Goal: Transaction & Acquisition: Purchase product/service

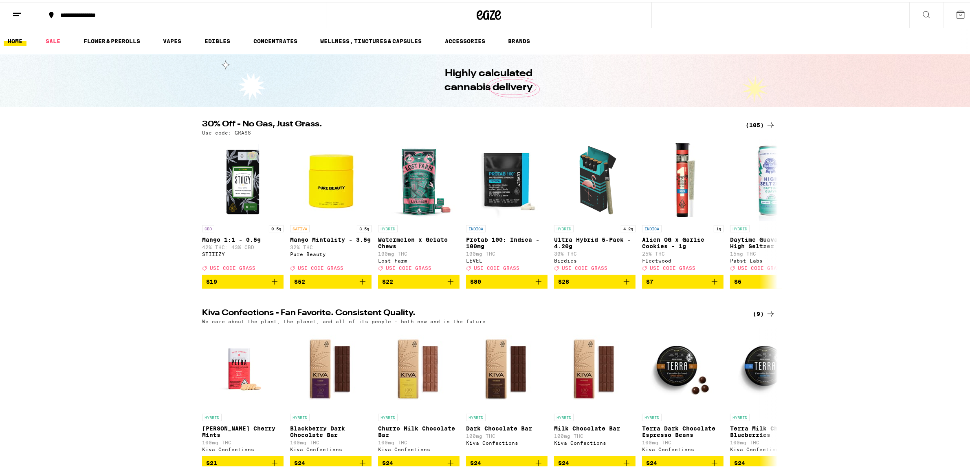
click at [750, 121] on div "(105)" at bounding box center [761, 123] width 30 height 10
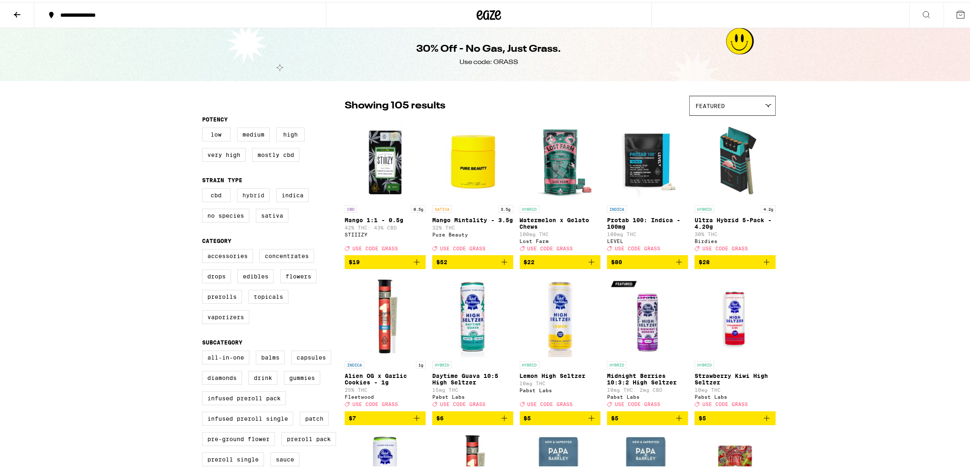
click at [251, 197] on label "Hybrid" at bounding box center [253, 193] width 33 height 14
click at [204, 188] on input "Hybrid" at bounding box center [204, 187] width 0 height 0
checkbox input "true"
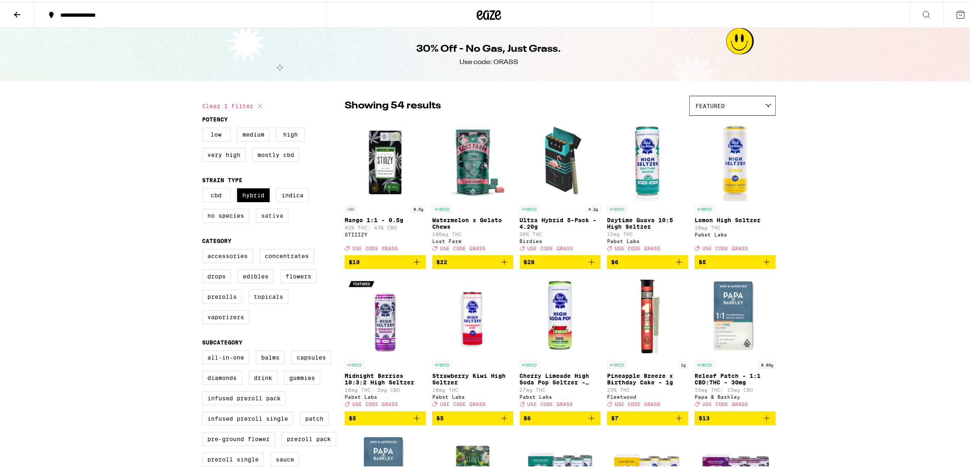
click at [273, 214] on label "Sativa" at bounding box center [272, 214] width 33 height 14
click at [204, 188] on input "Sativa" at bounding box center [204, 187] width 0 height 0
checkbox input "true"
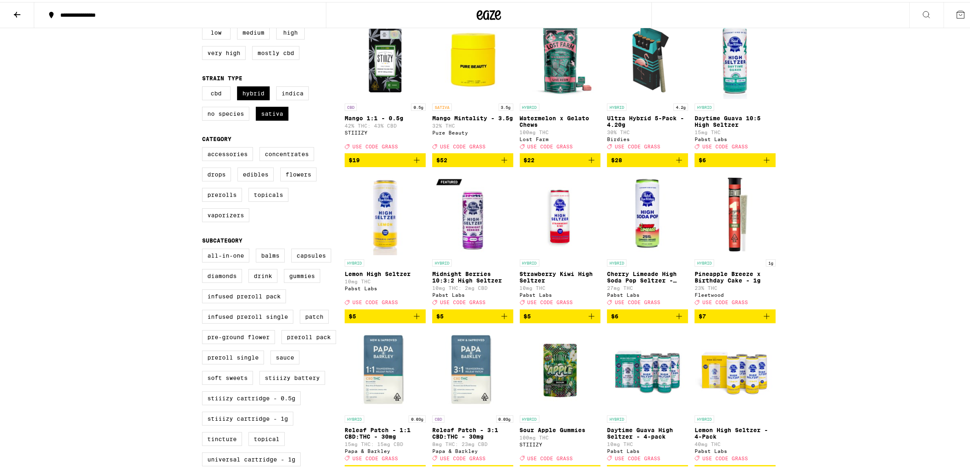
scroll to position [153, 0]
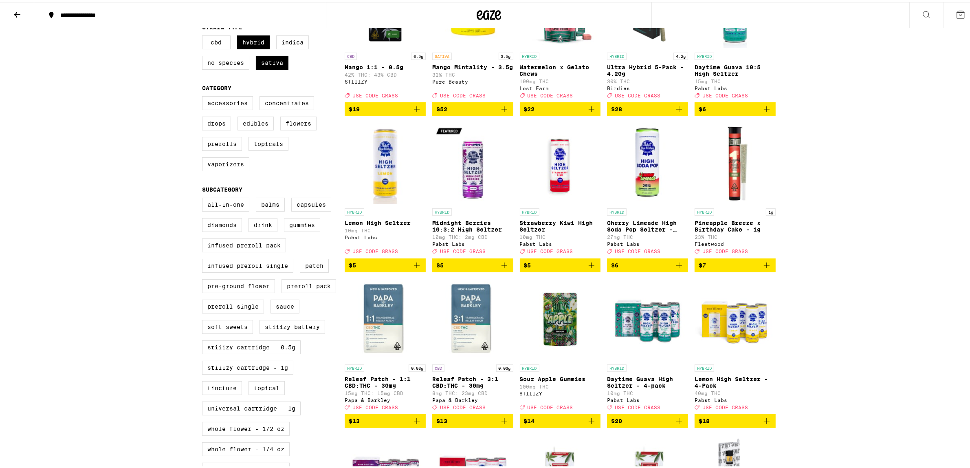
click at [306, 291] on label "Preroll Pack" at bounding box center [309, 284] width 55 height 14
click at [204, 197] on input "Preroll Pack" at bounding box center [204, 197] width 0 height 0
checkbox input "true"
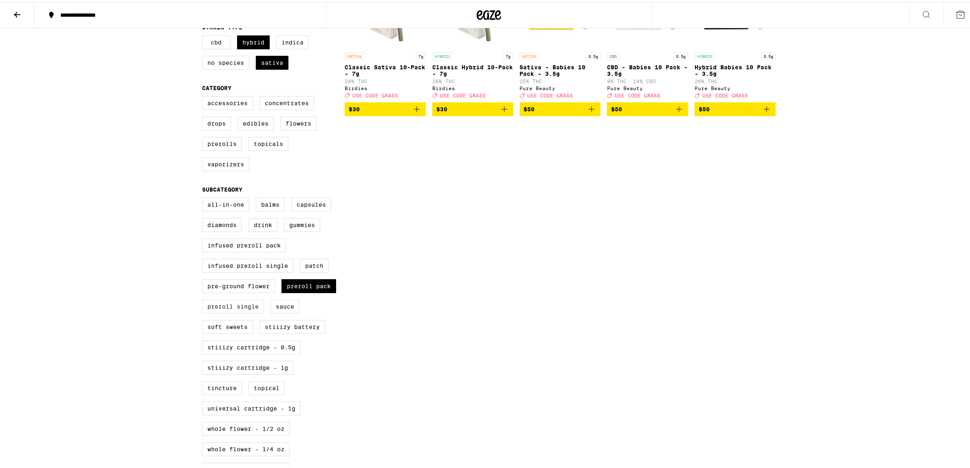
click at [236, 311] on label "Preroll Single" at bounding box center [233, 305] width 62 height 14
click at [204, 197] on input "Preroll Single" at bounding box center [204, 197] width 0 height 0
checkbox input "true"
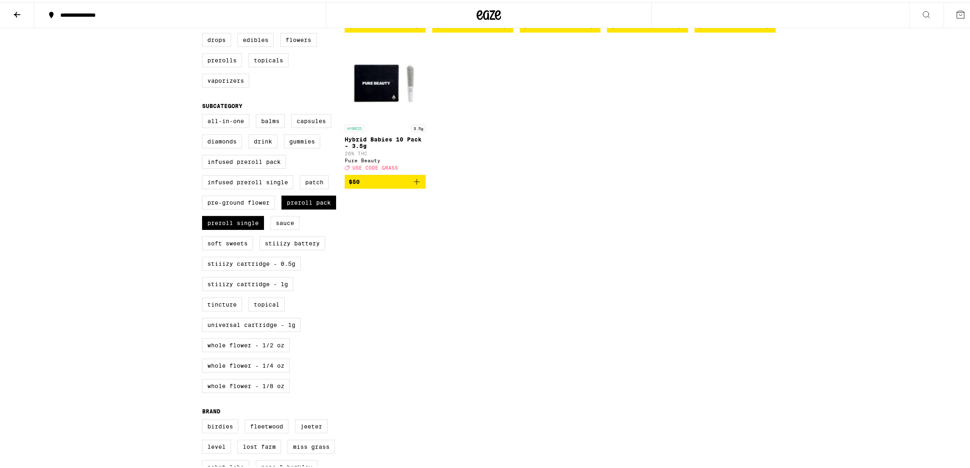
scroll to position [255, 0]
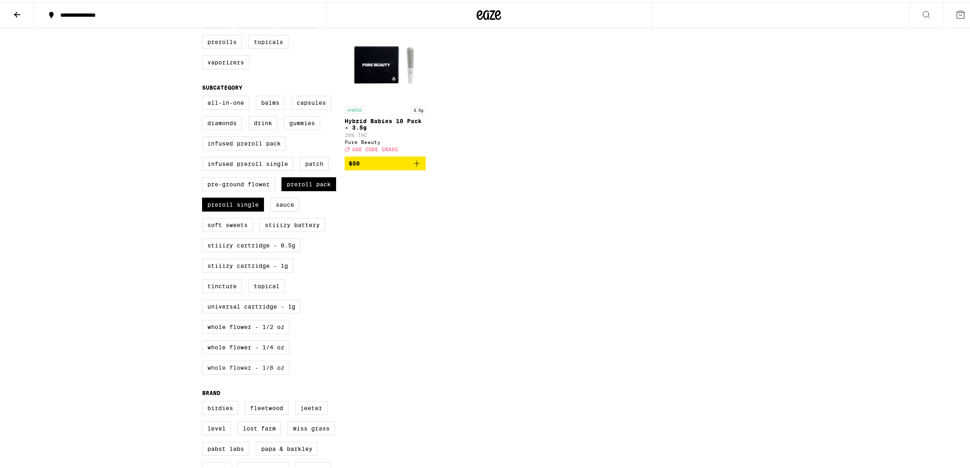
click at [231, 373] on label "Whole Flower - 1/8 oz" at bounding box center [246, 366] width 88 height 14
click at [204, 95] on input "Whole Flower - 1/8 oz" at bounding box center [204, 95] width 0 height 0
checkbox input "true"
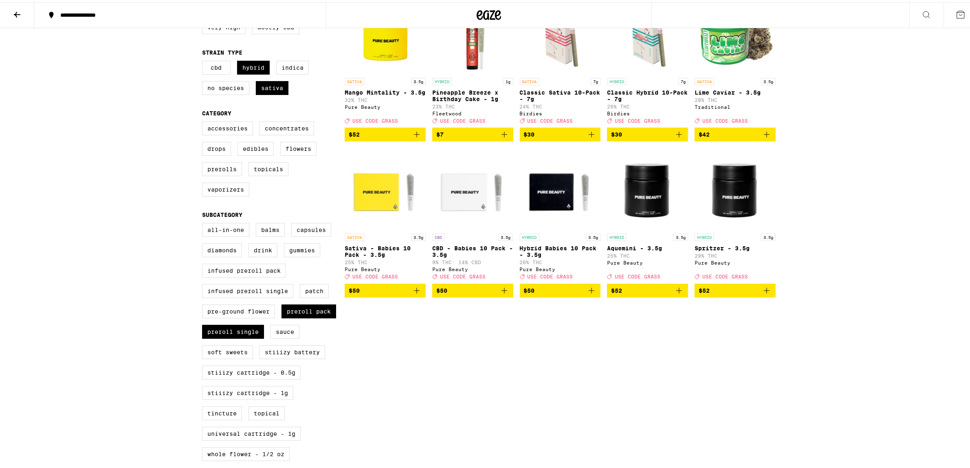
scroll to position [51, 0]
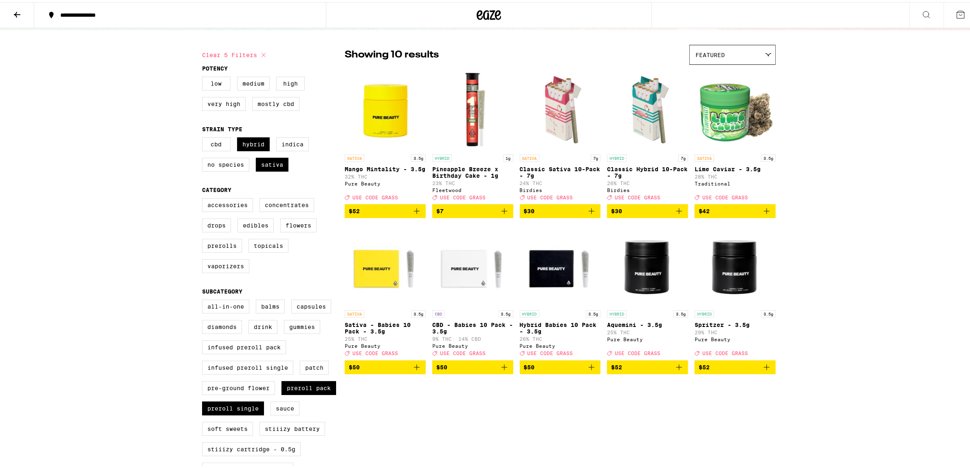
click at [589, 370] on icon "Add to bag" at bounding box center [592, 365] width 10 height 10
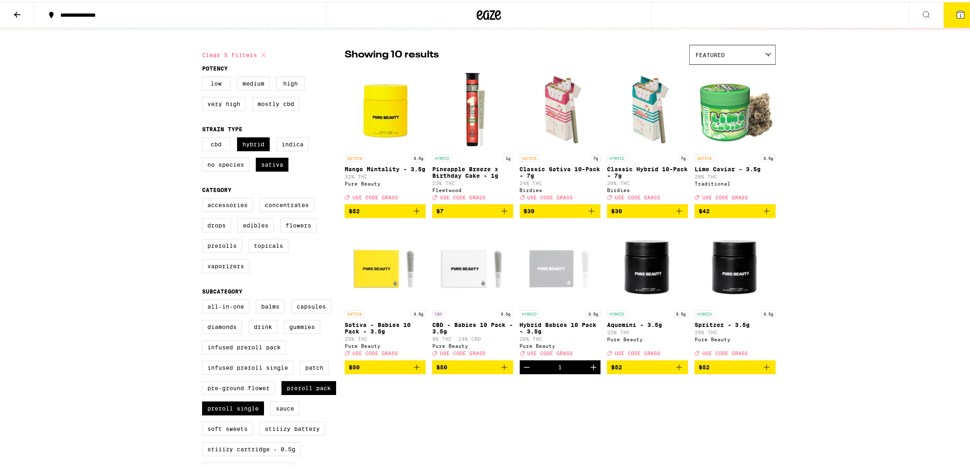
click at [259, 53] on icon at bounding box center [264, 53] width 10 height 10
checkbox input "false"
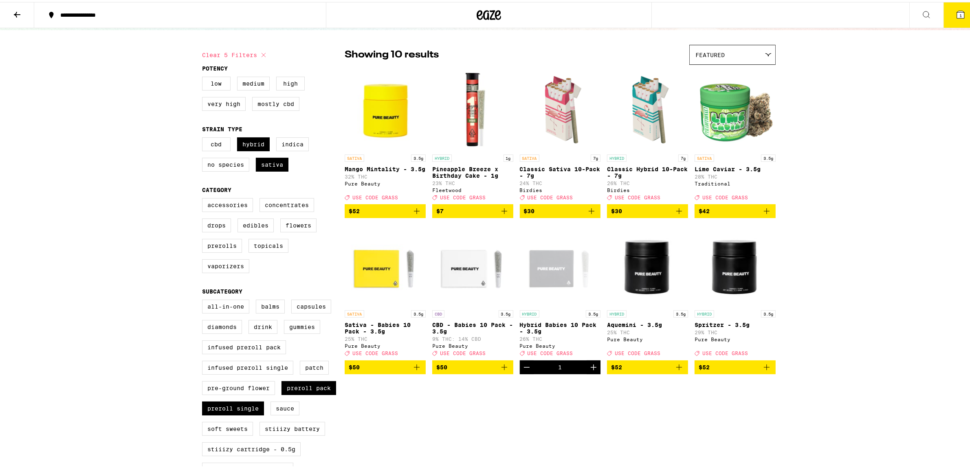
checkbox input "false"
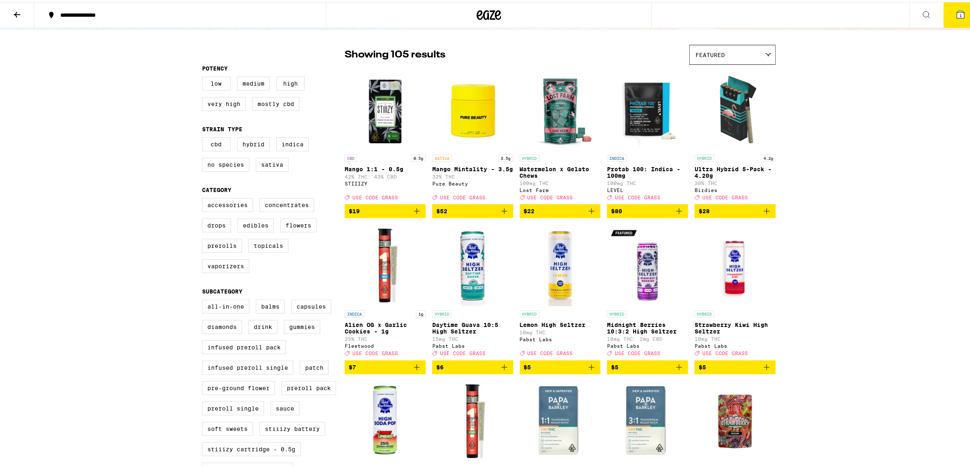
click at [13, 13] on icon at bounding box center [17, 13] width 10 height 10
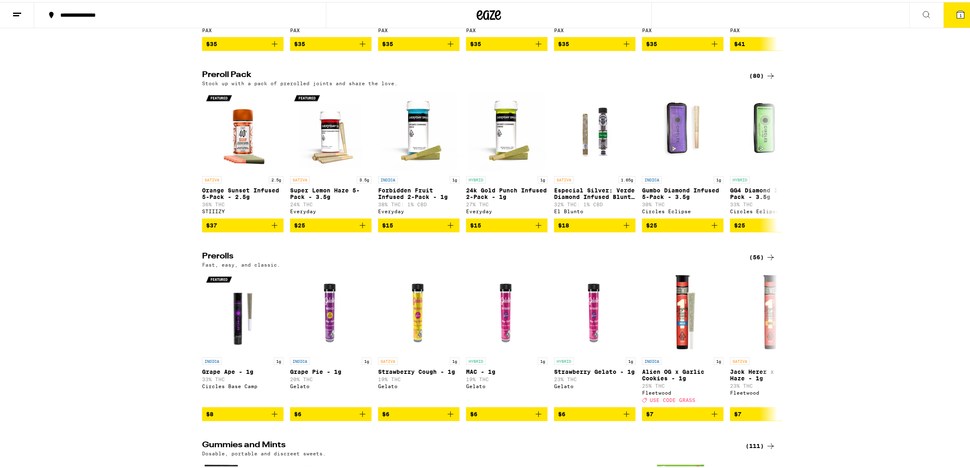
scroll to position [1834, 0]
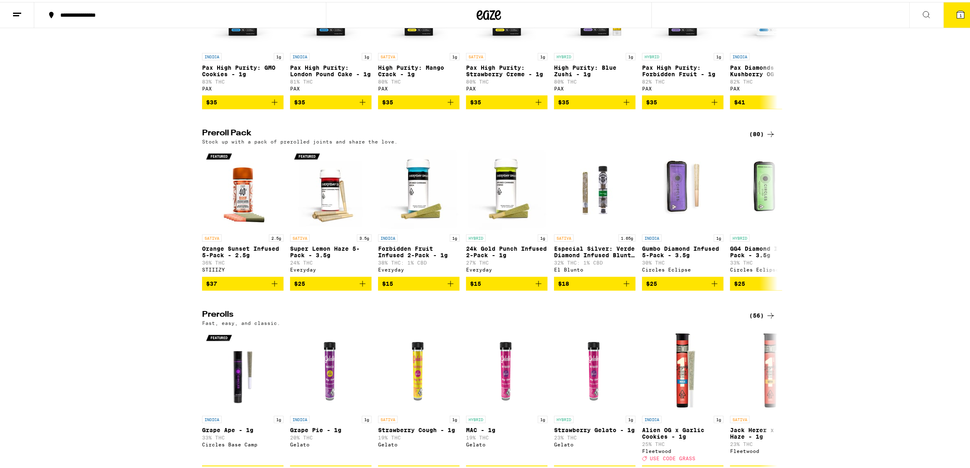
click at [751, 137] on div "(80)" at bounding box center [762, 133] width 26 height 10
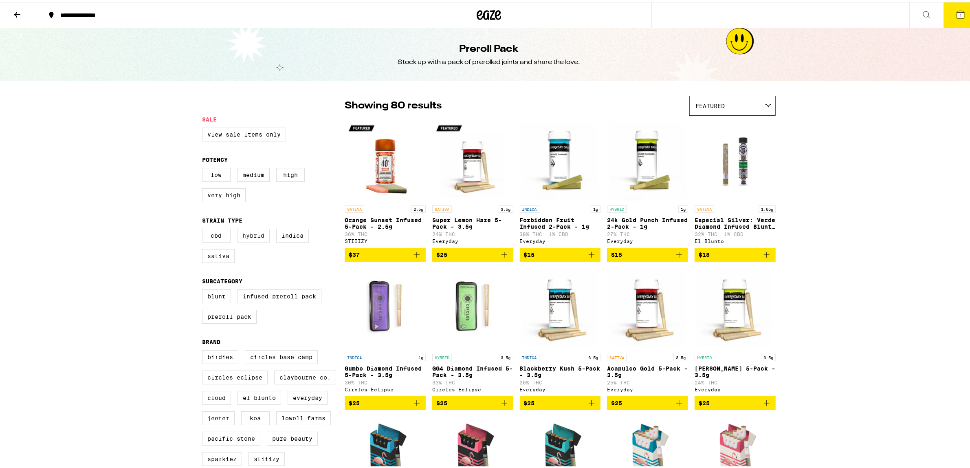
click at [249, 240] on label "Hybrid" at bounding box center [253, 234] width 33 height 14
click at [204, 228] on input "Hybrid" at bounding box center [204, 228] width 0 height 0
checkbox input "true"
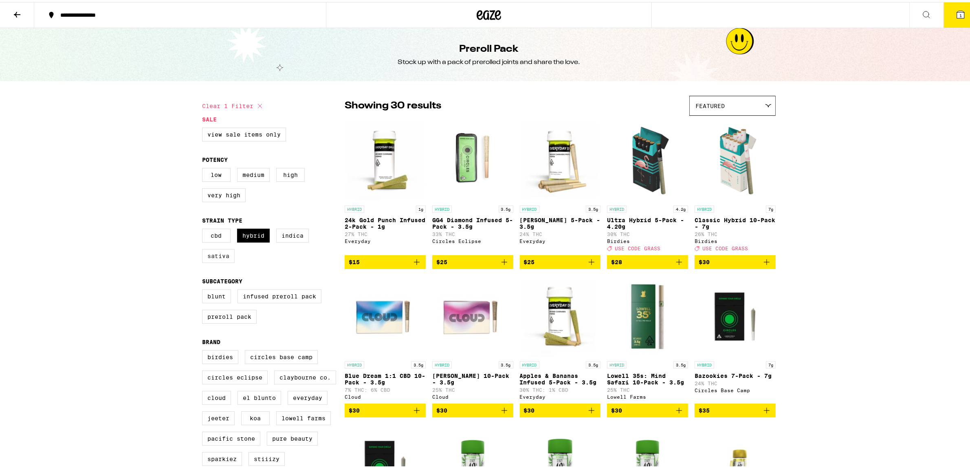
click at [217, 256] on label "Sativa" at bounding box center [218, 254] width 33 height 14
click at [204, 228] on input "Sativa" at bounding box center [204, 228] width 0 height 0
checkbox input "true"
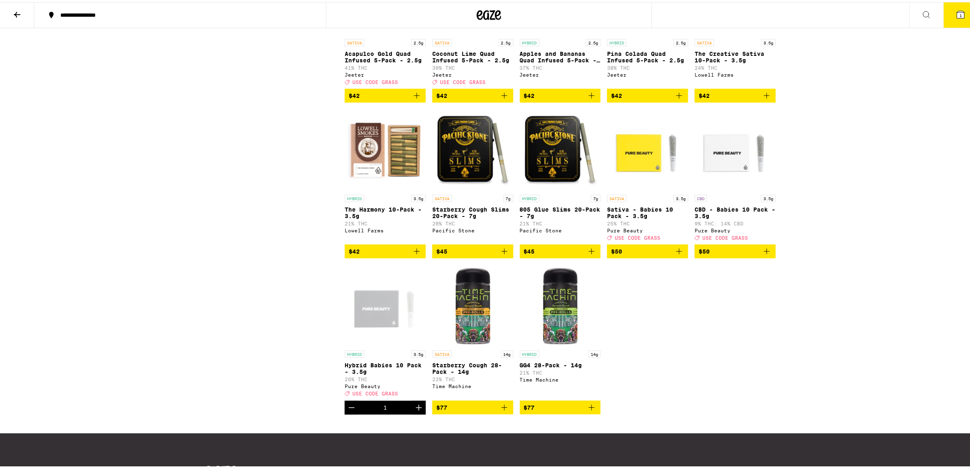
scroll to position [1325, 0]
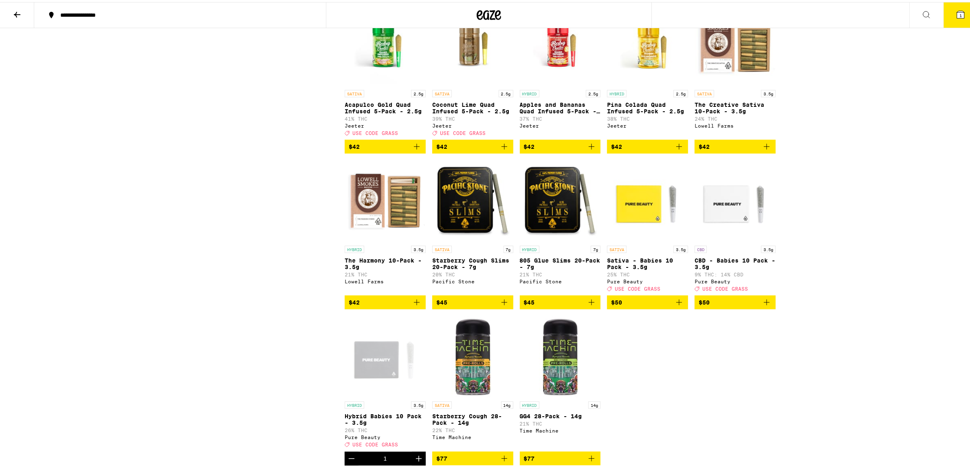
click at [626, 305] on span "$50" at bounding box center [647, 300] width 73 height 10
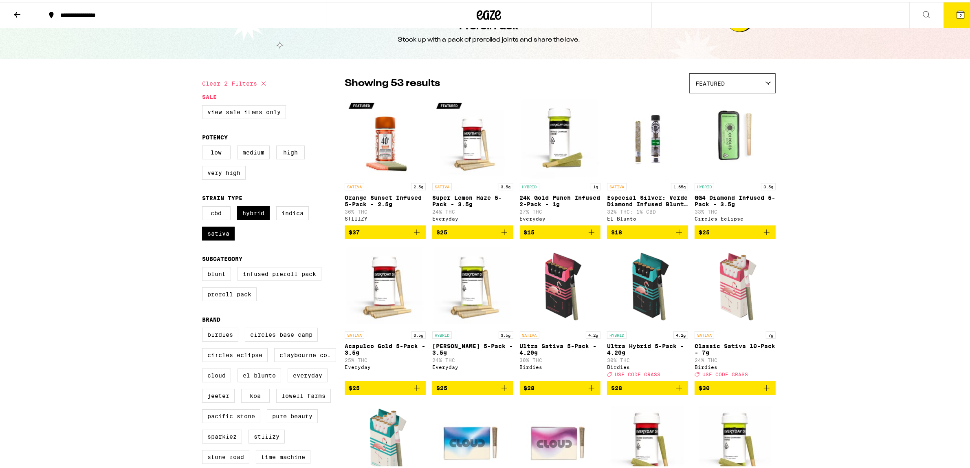
scroll to position [0, 0]
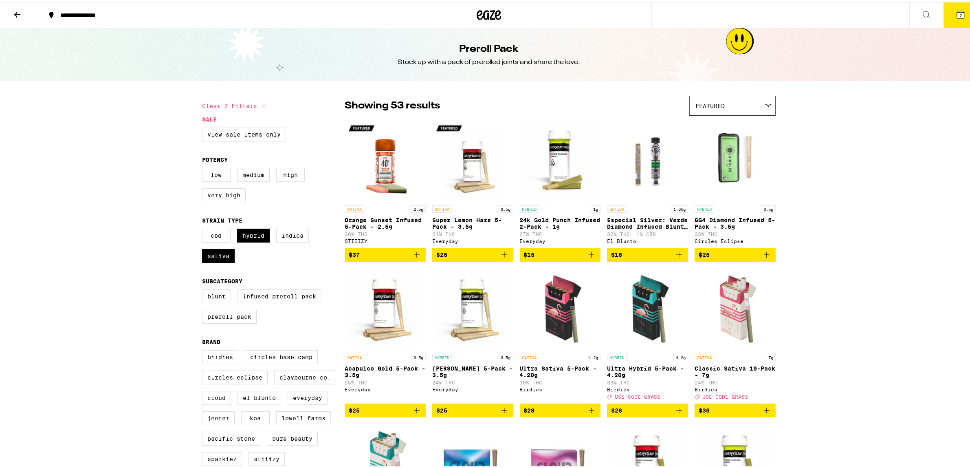
click at [101, 15] on div "**********" at bounding box center [184, 13] width 256 height 6
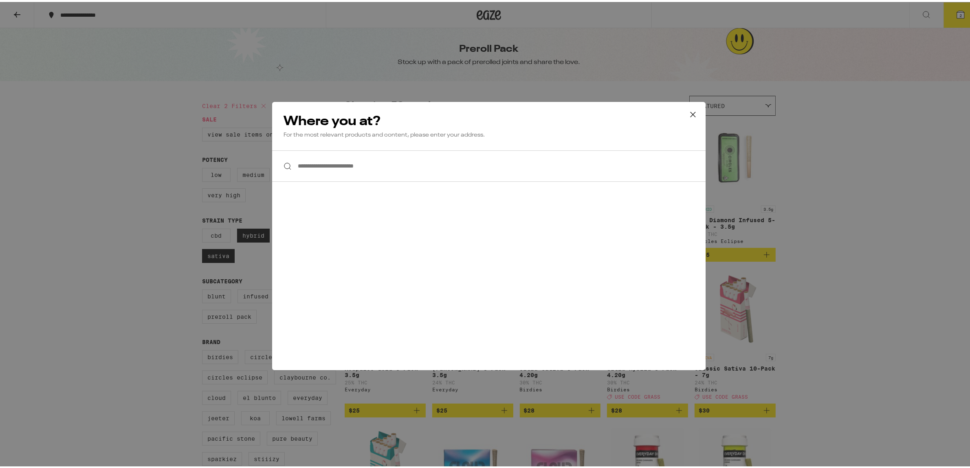
click at [694, 112] on icon at bounding box center [693, 112] width 12 height 12
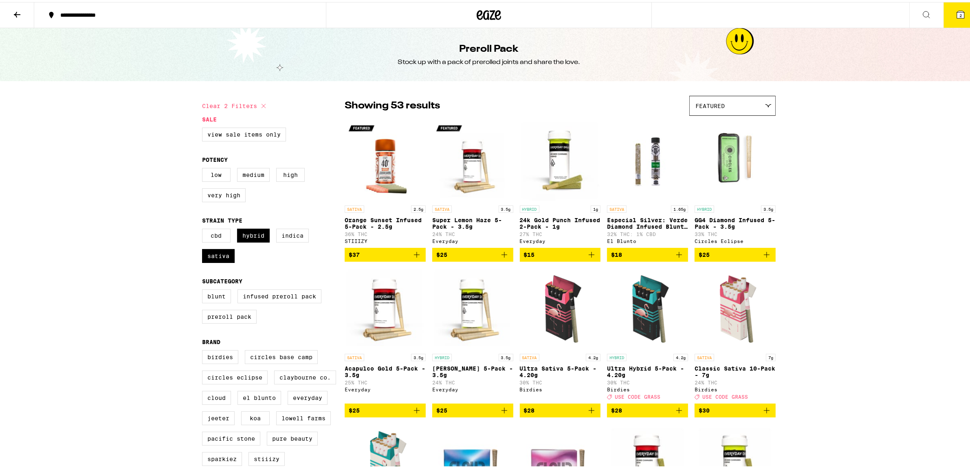
click at [17, 14] on icon at bounding box center [17, 13] width 7 height 6
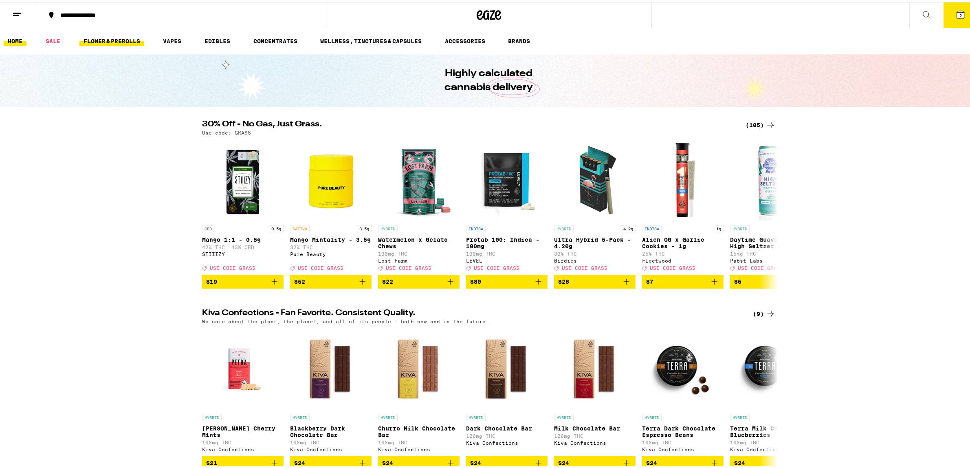
click at [108, 35] on link "FLOWER & PREROLLS" at bounding box center [111, 39] width 65 height 10
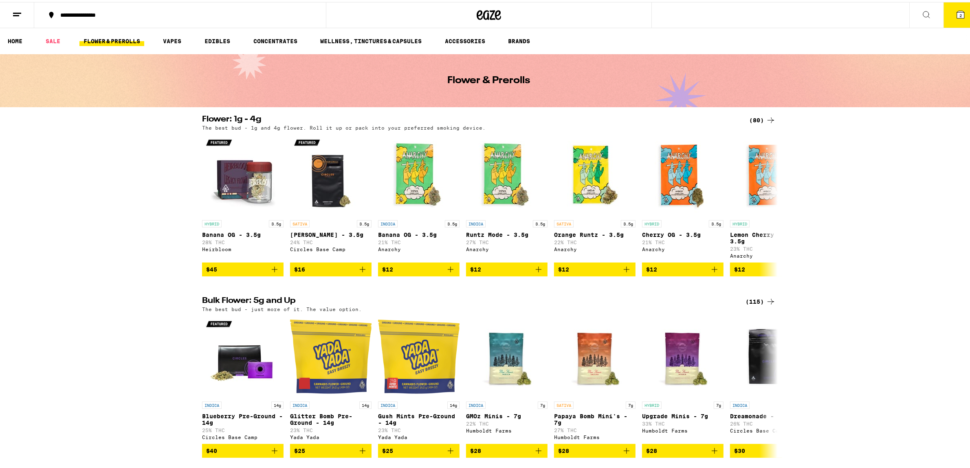
click at [751, 117] on div "(80)" at bounding box center [762, 118] width 26 height 10
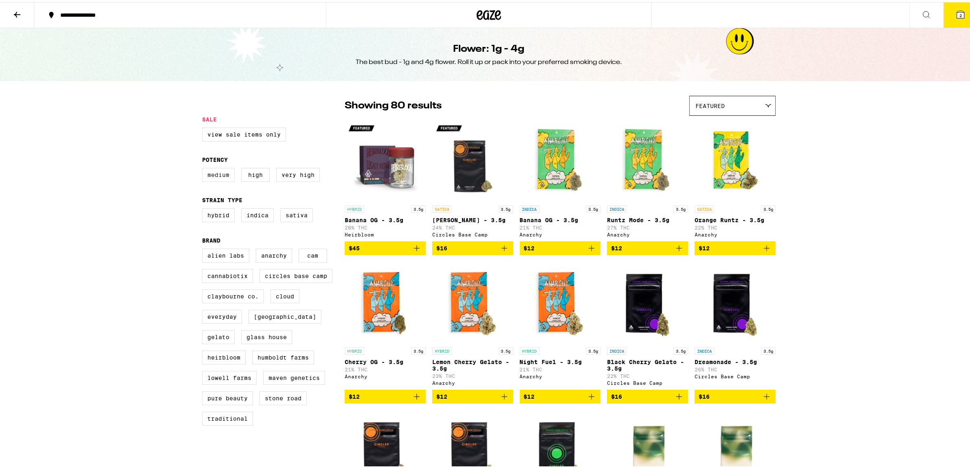
click at [216, 177] on label "Medium" at bounding box center [218, 173] width 33 height 14
click at [204, 168] on input "Medium" at bounding box center [204, 167] width 0 height 0
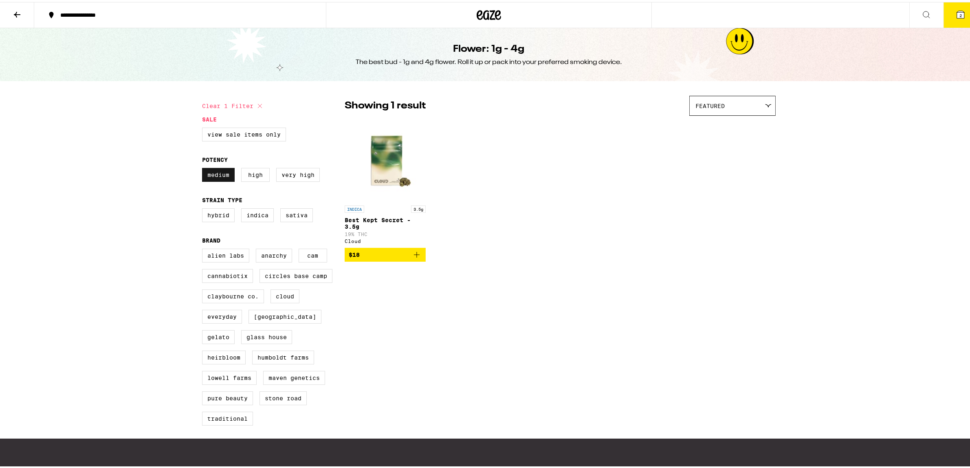
click at [219, 178] on label "Medium" at bounding box center [218, 173] width 33 height 14
click at [204, 168] on input "Medium" at bounding box center [204, 167] width 0 height 0
checkbox input "false"
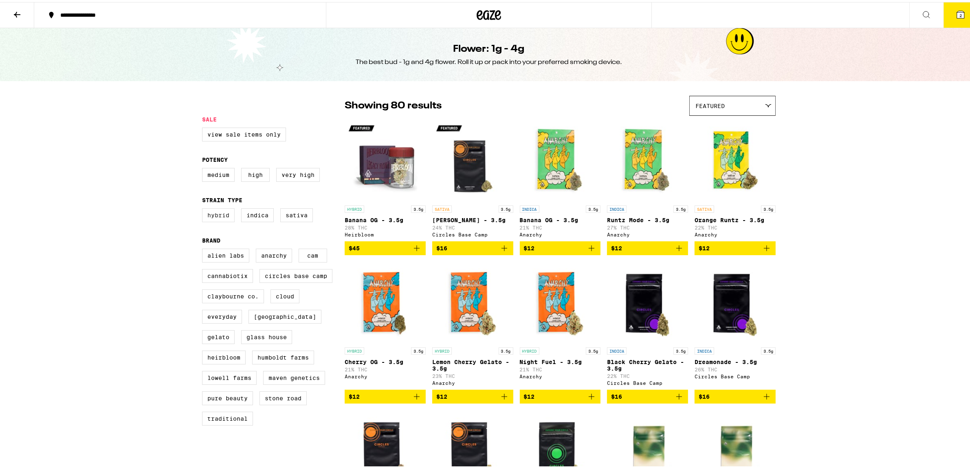
click at [213, 218] on label "Hybrid" at bounding box center [218, 213] width 33 height 14
click at [204, 208] on input "Hybrid" at bounding box center [204, 207] width 0 height 0
checkbox input "true"
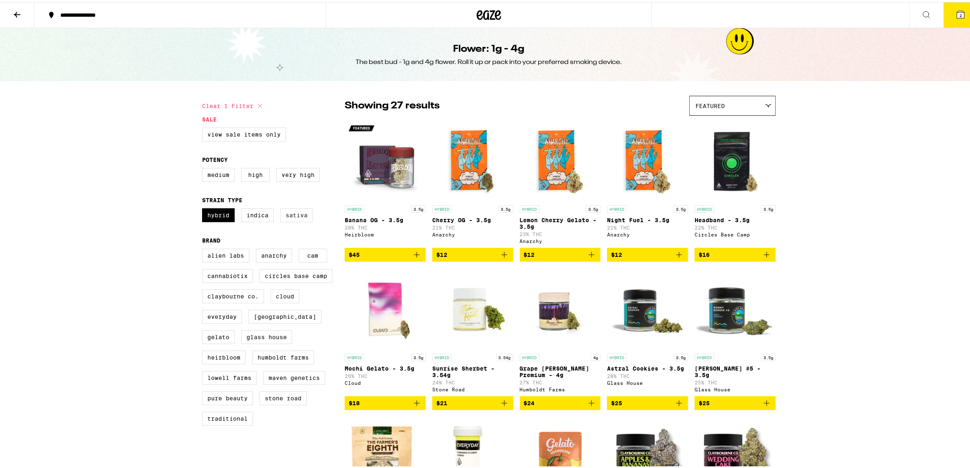
click at [291, 217] on label "Sativa" at bounding box center [296, 213] width 33 height 14
click at [204, 208] on input "Sativa" at bounding box center [204, 207] width 0 height 0
checkbox input "true"
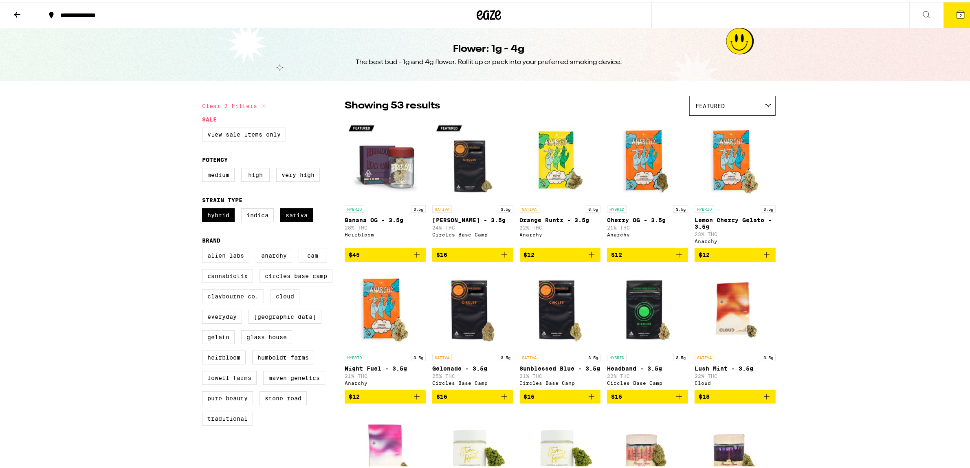
click at [761, 109] on div "Featured" at bounding box center [733, 103] width 86 height 19
click at [734, 141] on span "Price: Low to High" at bounding box center [733, 141] width 74 height 18
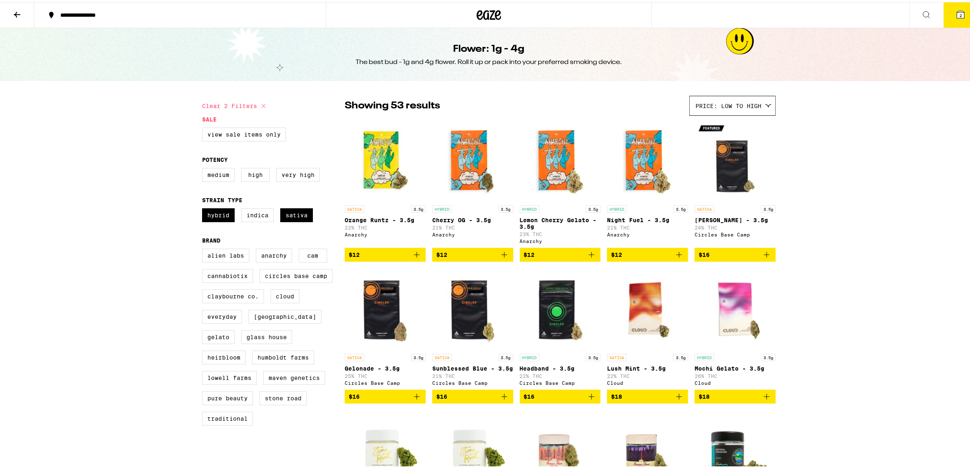
click at [502, 256] on icon "Add to bag" at bounding box center [505, 253] width 6 height 6
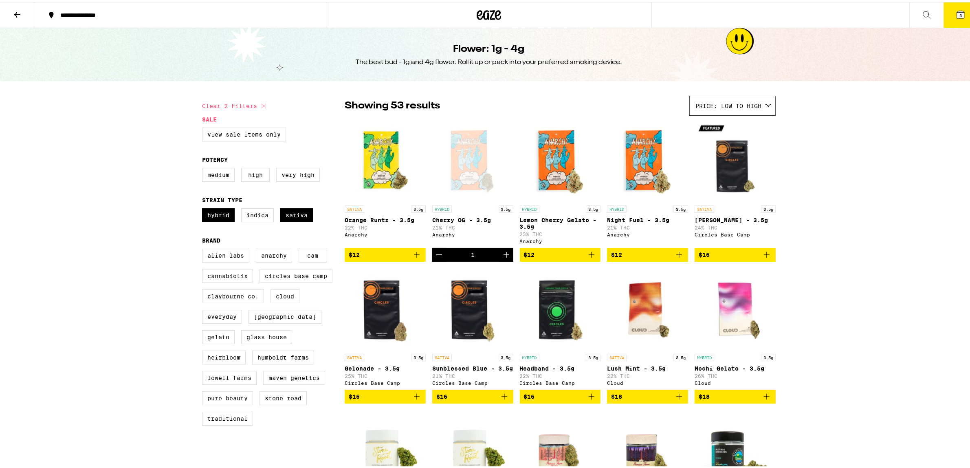
click at [412, 255] on icon "Add to bag" at bounding box center [417, 253] width 10 height 10
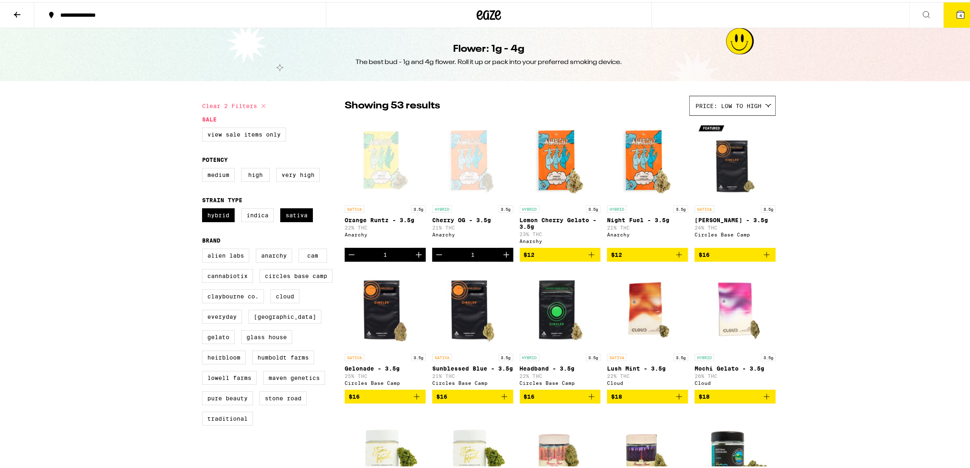
click at [529, 221] on p "Lemon Cherry Gelato - 3.5g" at bounding box center [560, 221] width 81 height 13
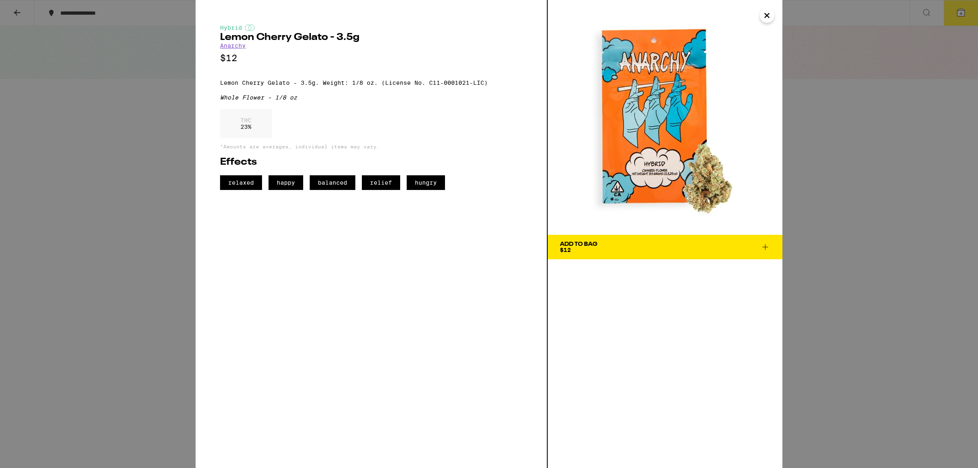
click at [766, 18] on icon "Close" at bounding box center [767, 15] width 10 height 12
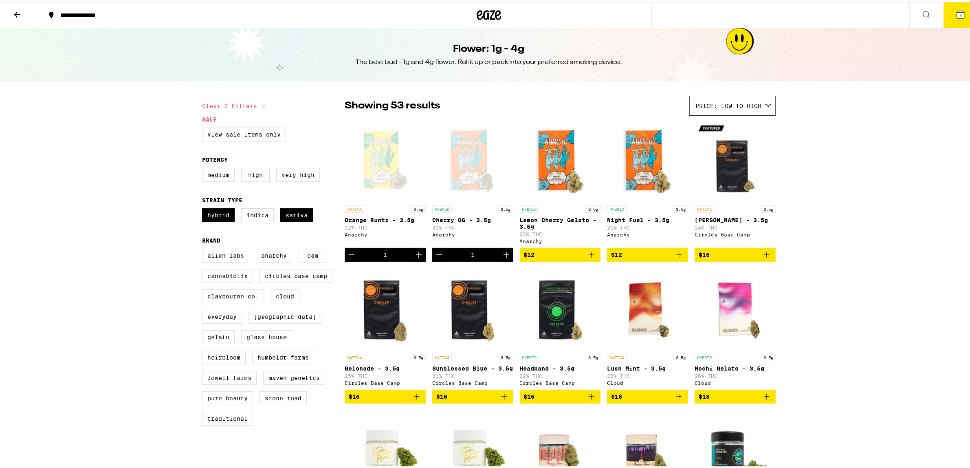
click at [960, 13] on span "4" at bounding box center [961, 13] width 2 height 5
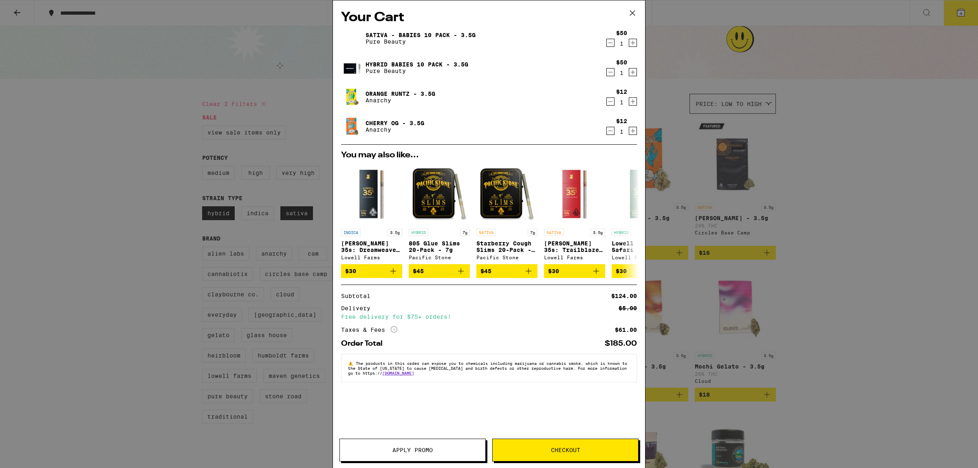
click at [799, 289] on div "Your Cart Sativa - Babies 10 Pack - 3.5g Pure Beauty $50 1 Hybrid Babies 10 Pac…" at bounding box center [489, 234] width 978 height 468
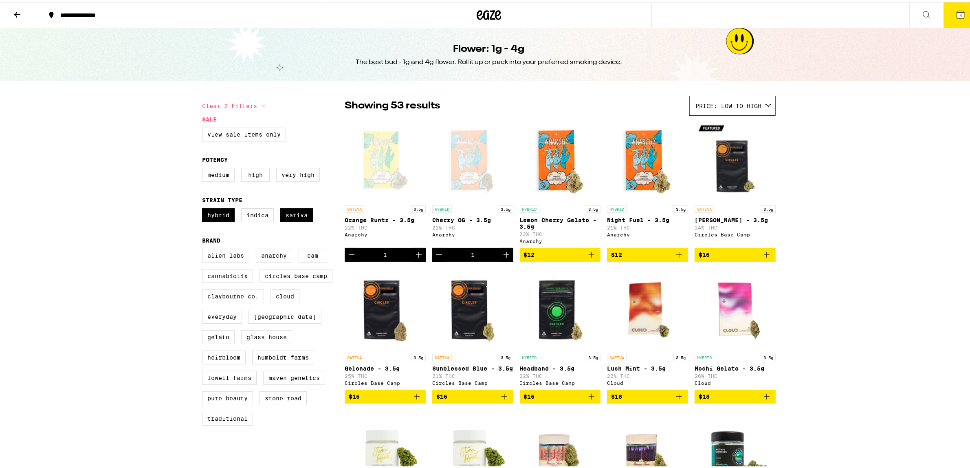
click at [17, 13] on icon at bounding box center [17, 13] width 10 height 10
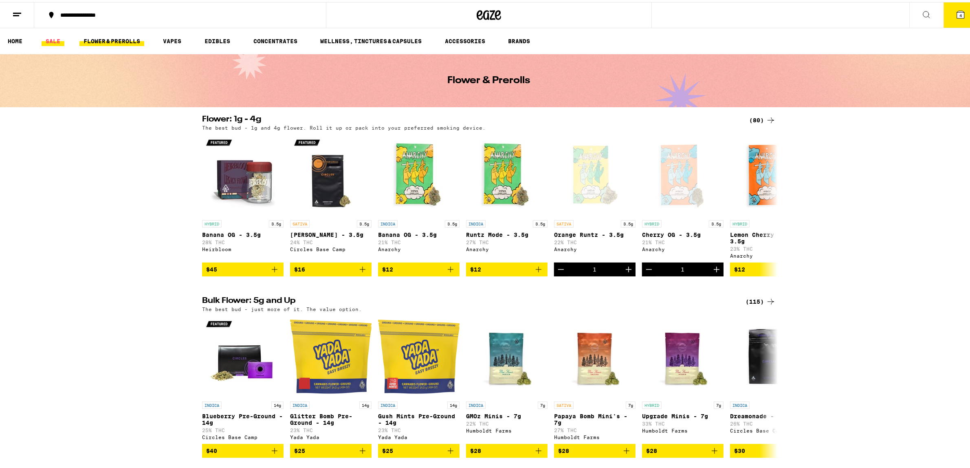
click at [51, 41] on link "SALE" at bounding box center [53, 39] width 23 height 10
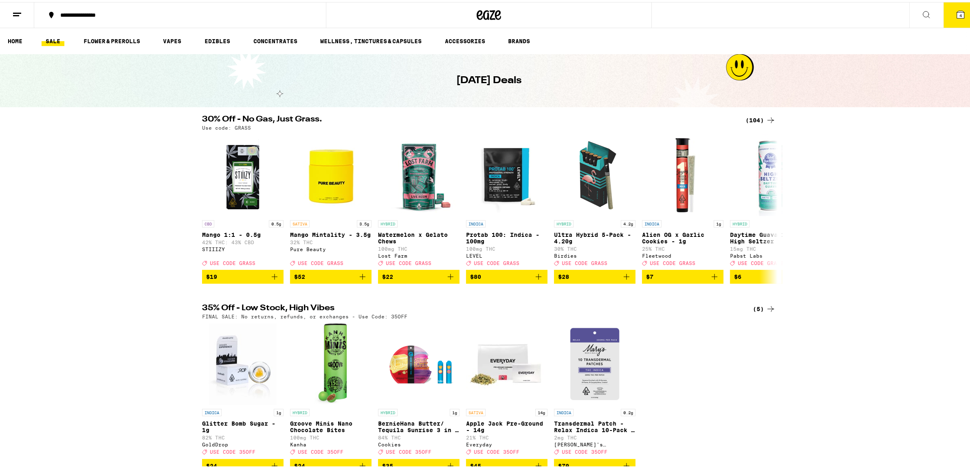
click at [756, 117] on div "(104)" at bounding box center [761, 118] width 30 height 10
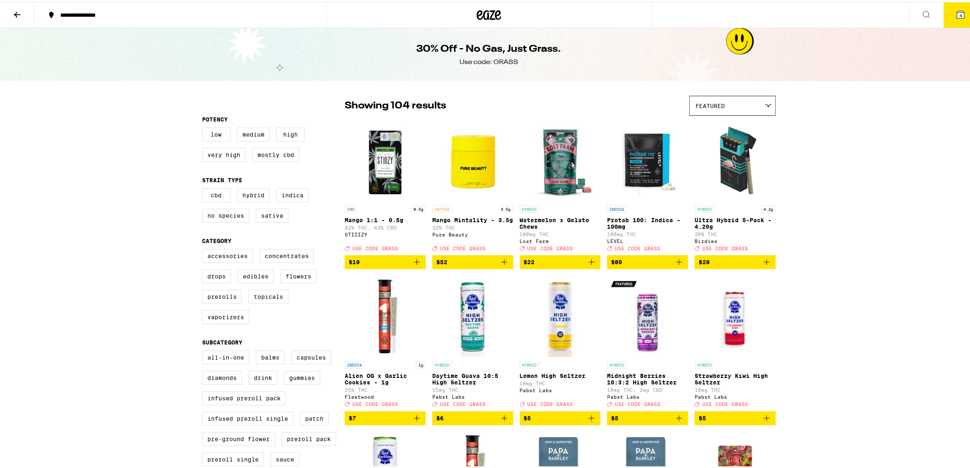
click at [767, 106] on div "Featured" at bounding box center [733, 103] width 86 height 19
click at [722, 140] on span "Price: Low to High" at bounding box center [733, 141] width 74 height 18
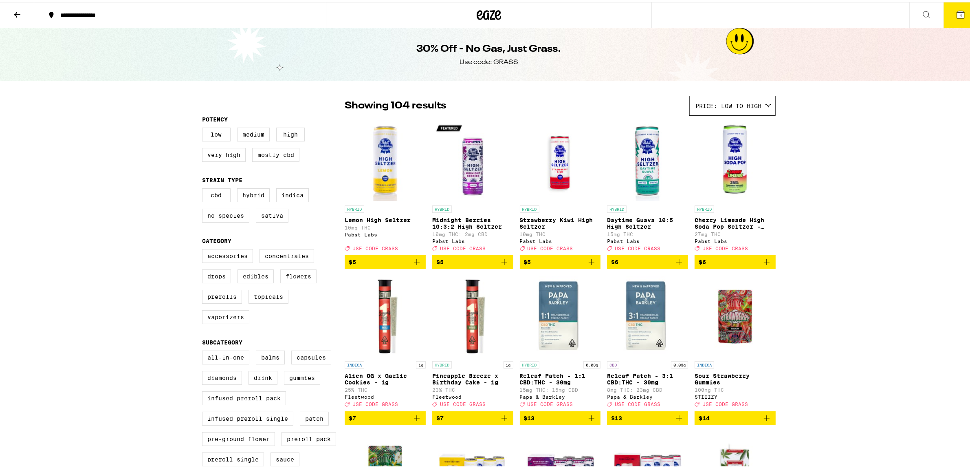
click at [295, 281] on label "Flowers" at bounding box center [298, 274] width 36 height 14
click at [204, 249] on input "Flowers" at bounding box center [204, 248] width 0 height 0
checkbox input "true"
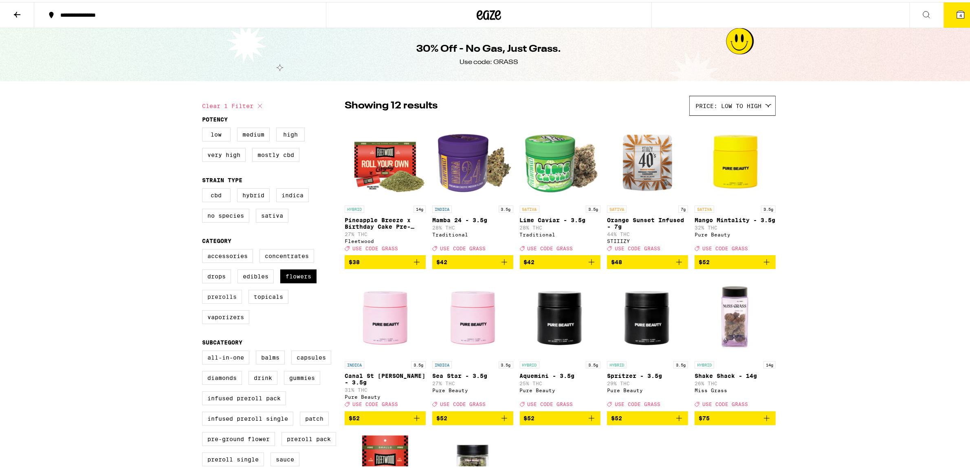
click at [220, 302] on label "Prerolls" at bounding box center [222, 295] width 40 height 14
click at [204, 249] on input "Prerolls" at bounding box center [204, 248] width 0 height 0
checkbox input "true"
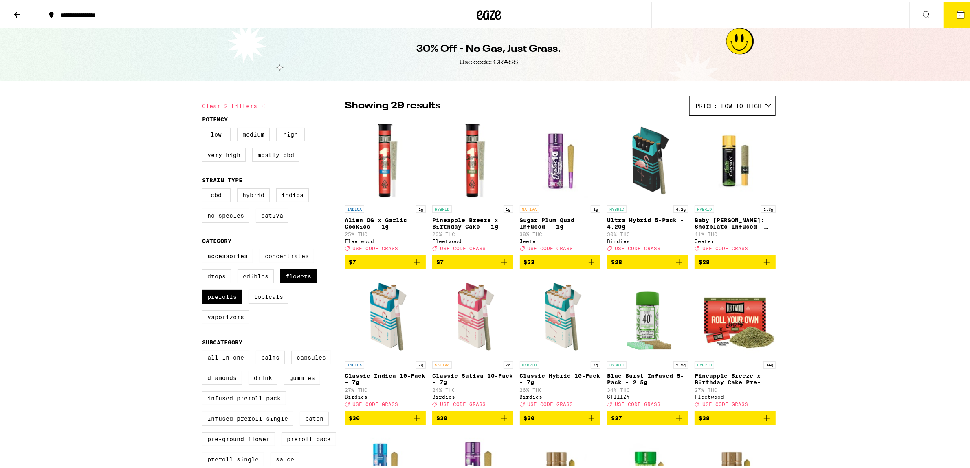
click at [292, 260] on label "Concentrates" at bounding box center [287, 254] width 55 height 14
click at [204, 249] on input "Concentrates" at bounding box center [204, 248] width 0 height 0
checkbox input "true"
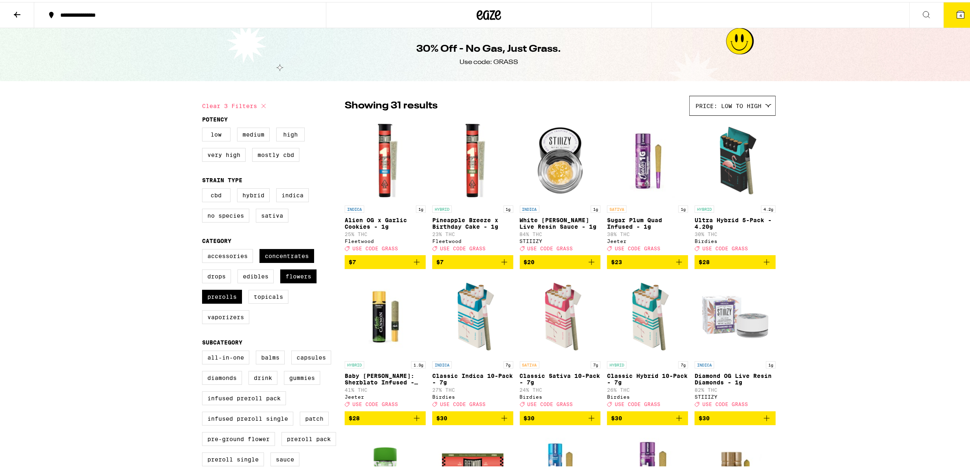
click at [957, 9] on icon at bounding box center [960, 12] width 7 height 7
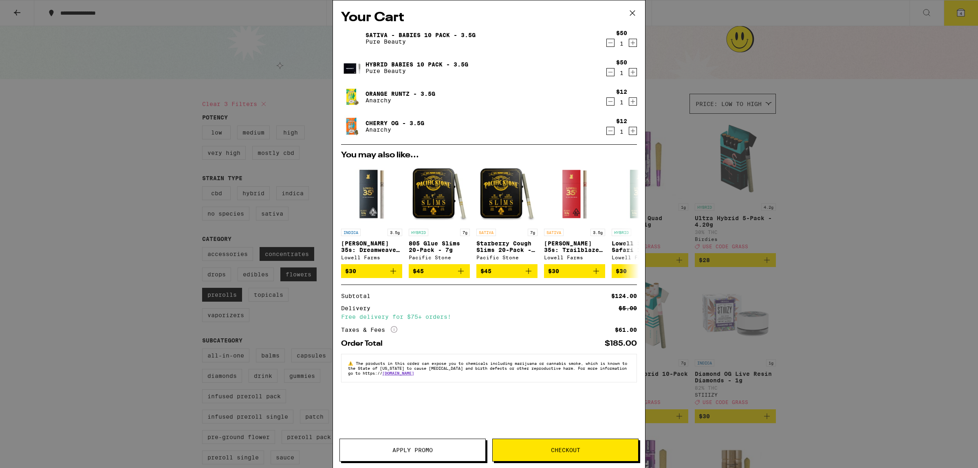
click at [415, 453] on span "Apply Promo" at bounding box center [412, 450] width 40 height 6
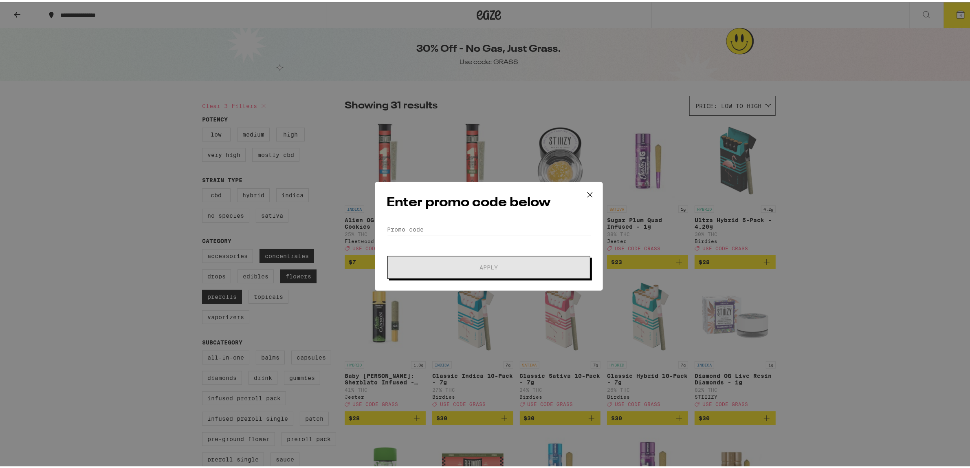
click at [412, 220] on div "Enter promo code below Promo Code Apply" at bounding box center [489, 234] width 228 height 109
click at [413, 224] on input "Promo Code" at bounding box center [489, 227] width 205 height 12
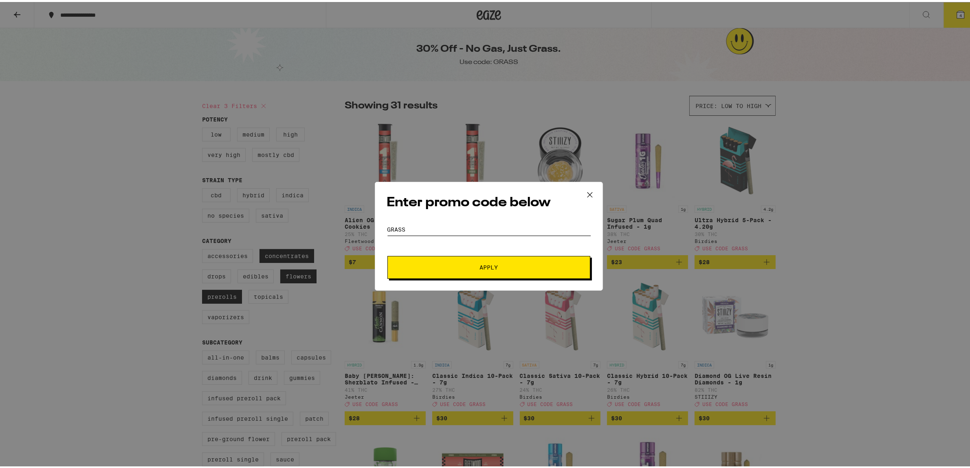
type input "GRASS"
drag, startPoint x: 478, startPoint y: 265, endPoint x: 888, endPoint y: 271, distance: 410.9
click at [480, 263] on span "Apply" at bounding box center [489, 265] width 18 height 6
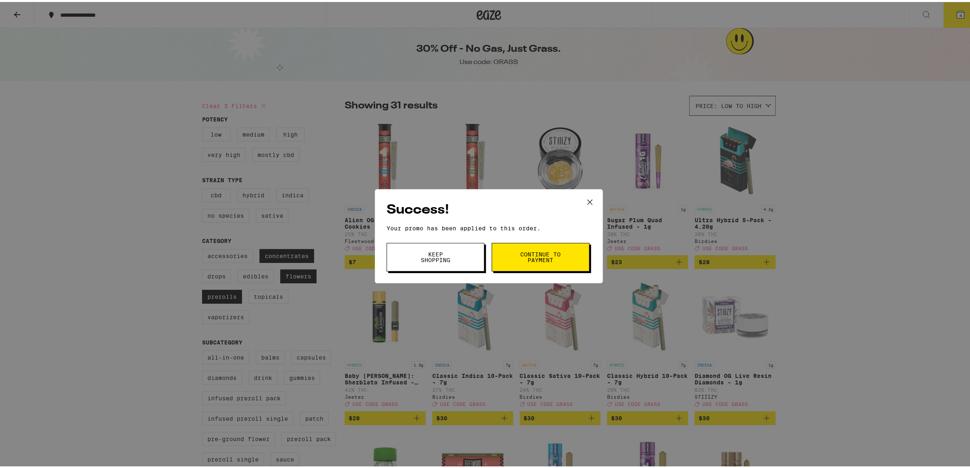
click at [525, 255] on span "Continue to payment" at bounding box center [541, 254] width 42 height 11
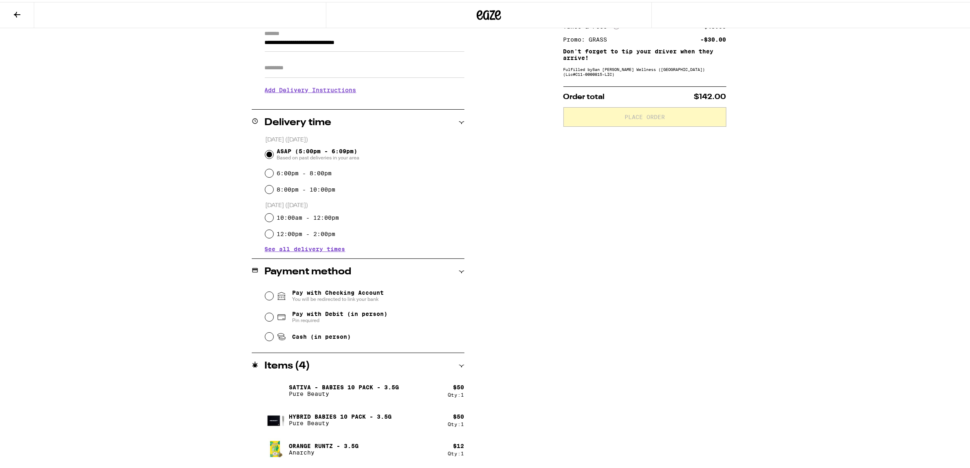
scroll to position [146, 0]
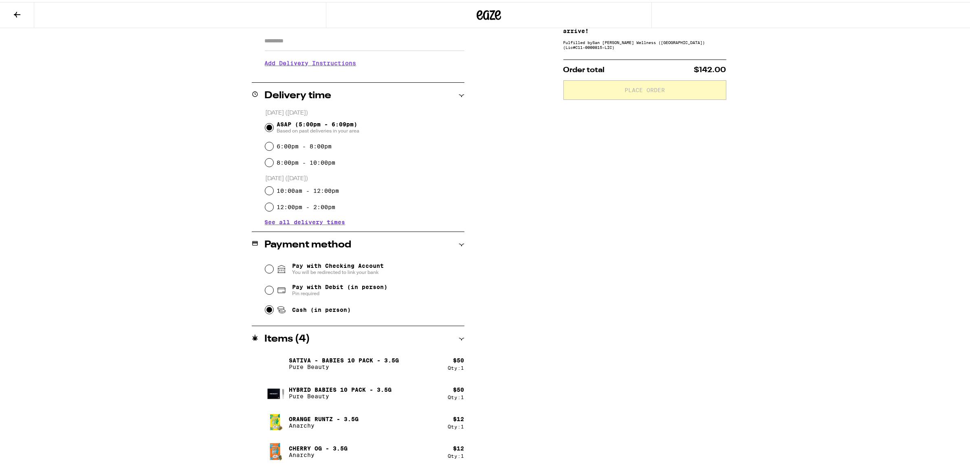
click at [268, 310] on input "Cash (in person)" at bounding box center [269, 308] width 8 height 8
radio input "true"
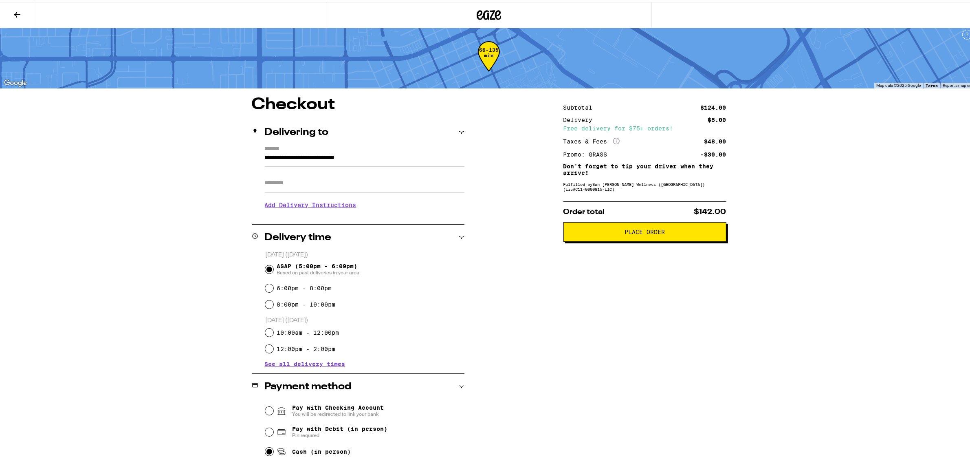
scroll to position [0, 0]
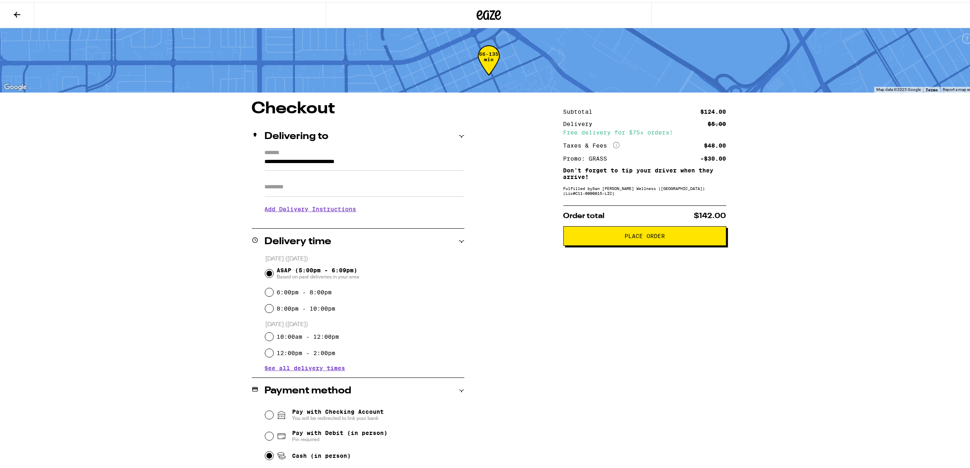
click at [564, 358] on div "Subtotal $124.00 Delivery $5.00 Free delivery for $75+ orders! Taxes & Fees Mor…" at bounding box center [645, 356] width 163 height 515
click at [13, 12] on icon at bounding box center [17, 13] width 10 height 10
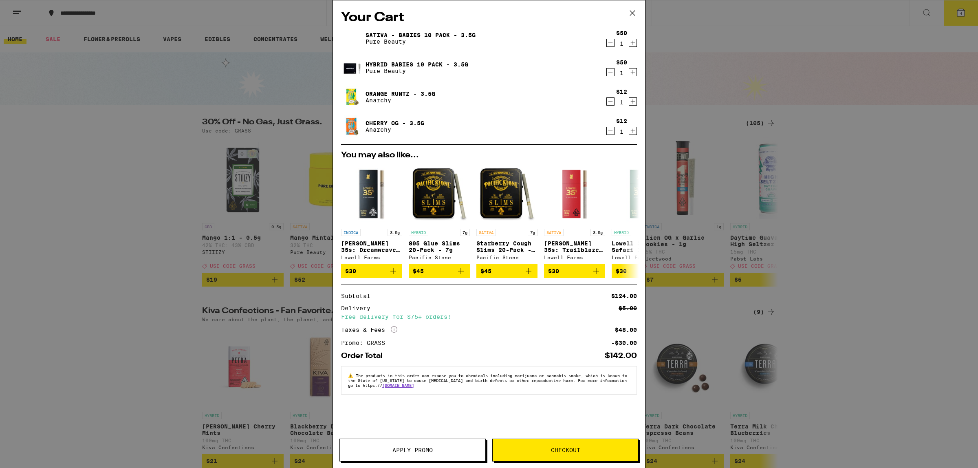
click at [900, 309] on div "Your Cart Sativa - Babies 10 Pack - 3.5g Pure Beauty $50 1 Hybrid Babies 10 Pac…" at bounding box center [489, 234] width 978 height 468
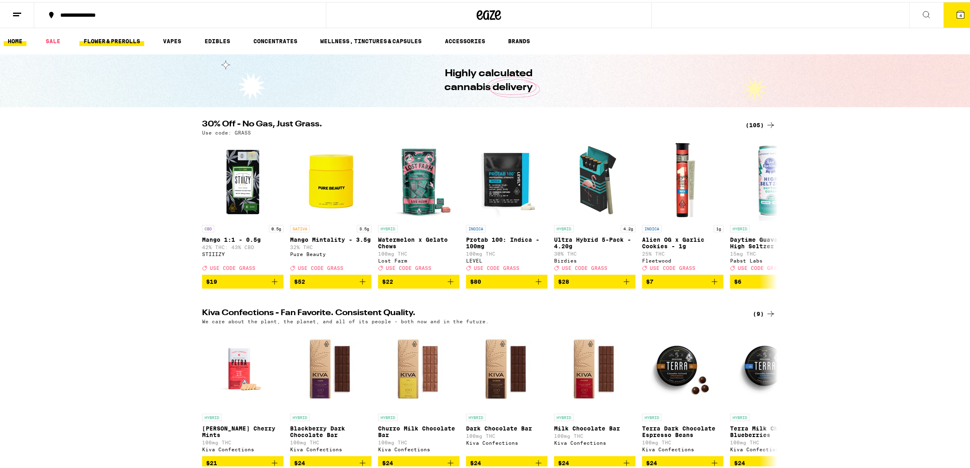
click at [119, 41] on link "FLOWER & PREROLLS" at bounding box center [111, 39] width 65 height 10
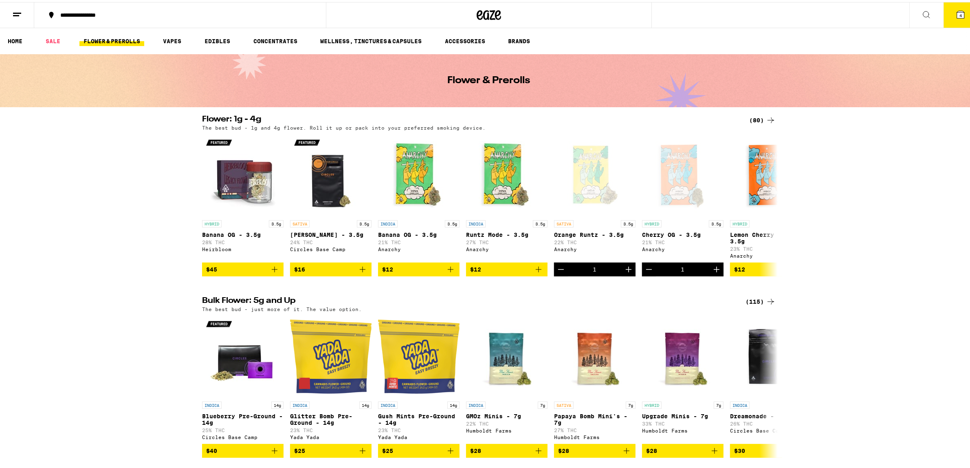
scroll to position [204, 0]
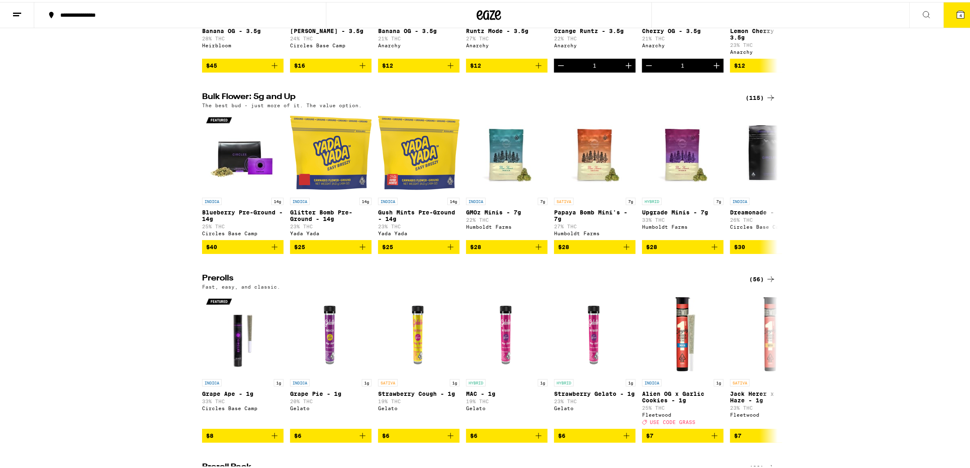
click at [754, 282] on div "(56)" at bounding box center [762, 277] width 26 height 10
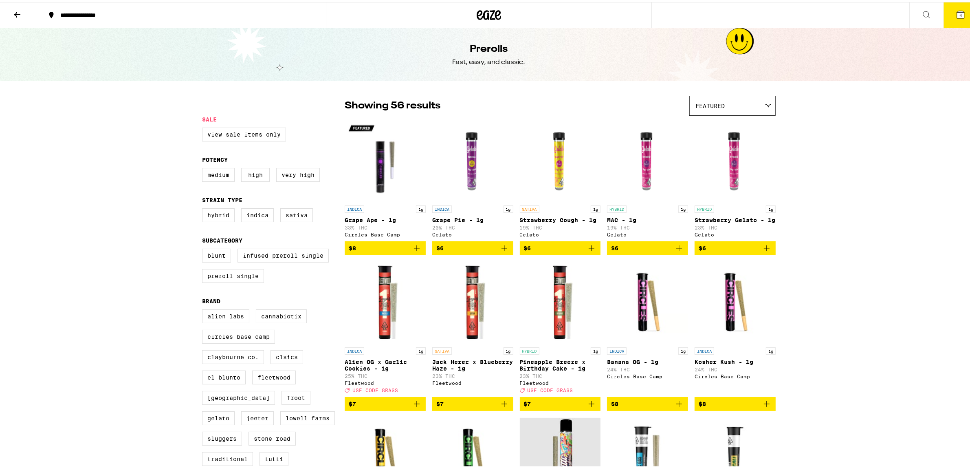
click at [764, 102] on div at bounding box center [768, 104] width 8 height 4
click at [732, 144] on span "Price: Low to High" at bounding box center [733, 141] width 74 height 18
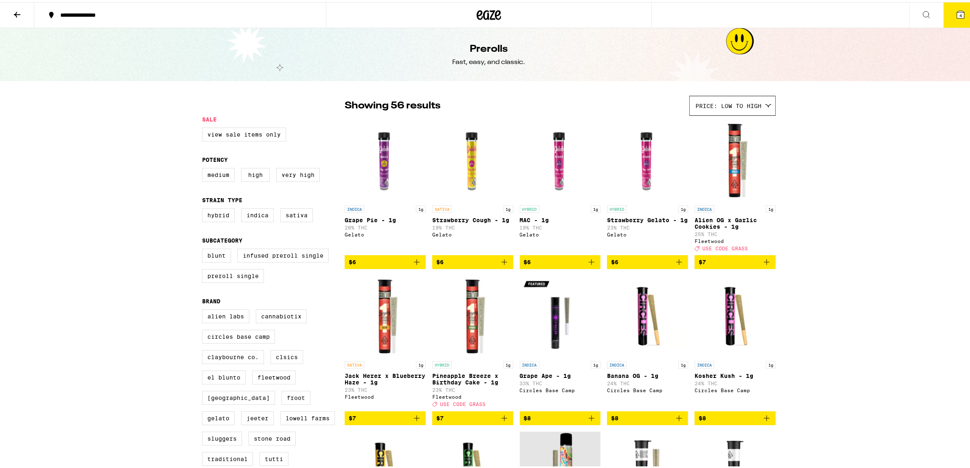
drag, startPoint x: 19, startPoint y: 15, endPoint x: 29, endPoint y: 14, distance: 10.2
click at [19, 15] on icon at bounding box center [17, 13] width 10 height 10
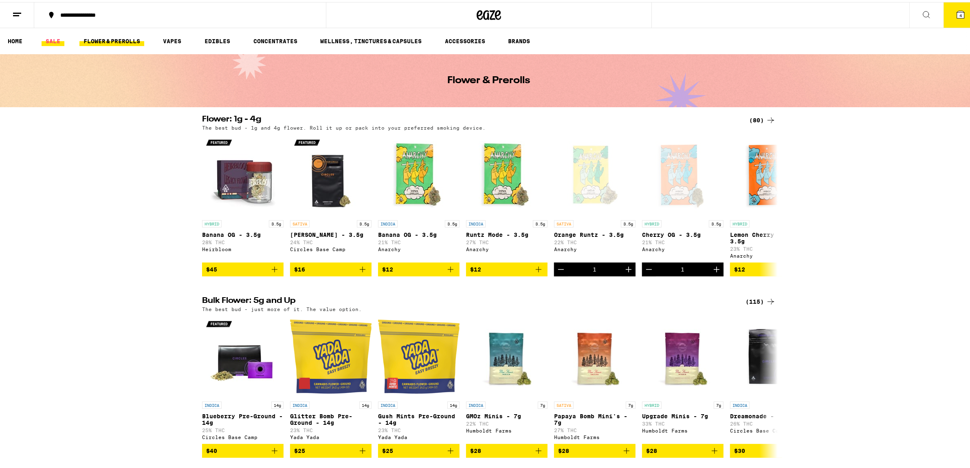
click at [53, 39] on link "SALE" at bounding box center [53, 39] width 23 height 10
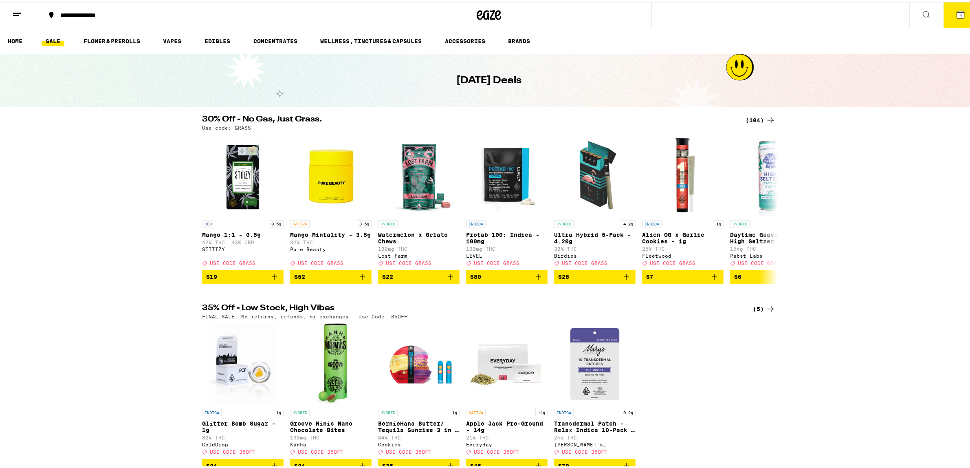
click at [755, 119] on div "(104)" at bounding box center [761, 118] width 30 height 10
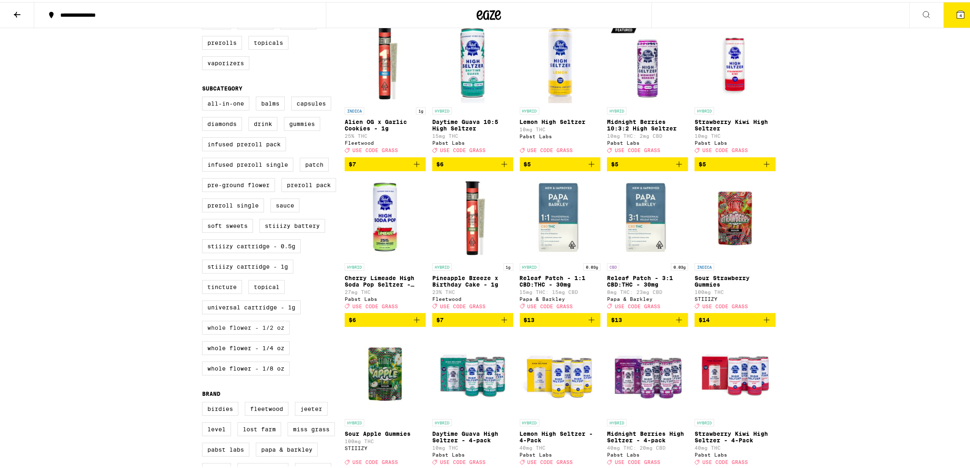
scroll to position [255, 0]
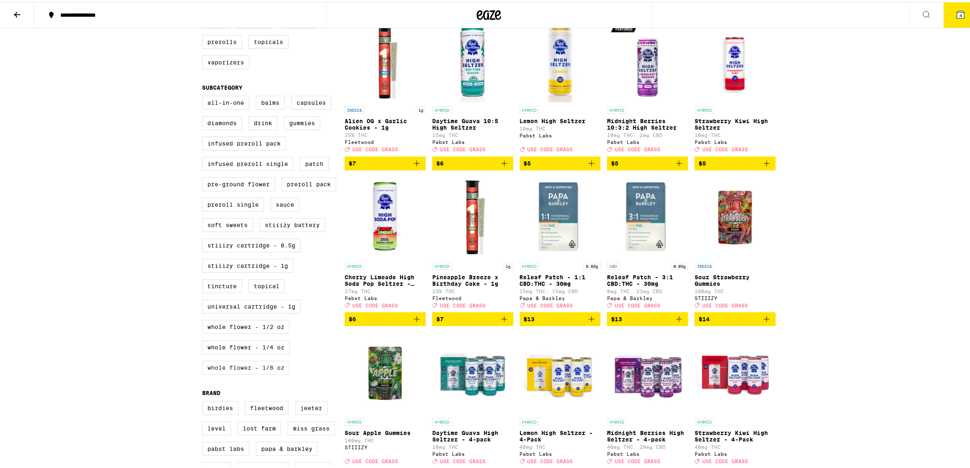
click at [251, 373] on label "Whole Flower - 1/8 oz" at bounding box center [246, 366] width 88 height 14
click at [204, 95] on input "Whole Flower - 1/8 oz" at bounding box center [204, 95] width 0 height 0
checkbox input "true"
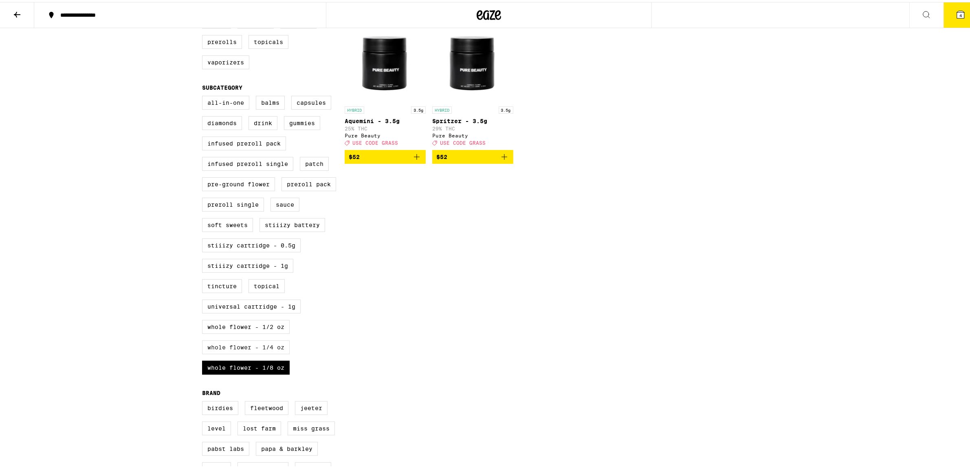
click at [253, 352] on label "Whole Flower - 1/4 oz" at bounding box center [246, 345] width 88 height 14
click at [204, 95] on input "Whole Flower - 1/4 oz" at bounding box center [204, 95] width 0 height 0
checkbox input "true"
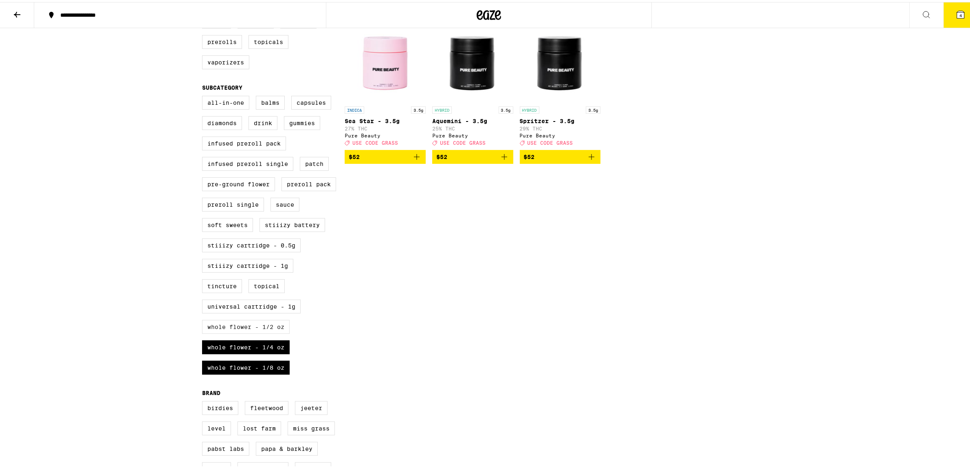
click at [259, 332] on label "Whole Flower - 1/2 oz" at bounding box center [246, 325] width 88 height 14
click at [204, 95] on input "Whole Flower - 1/2 oz" at bounding box center [204, 95] width 0 height 0
checkbox input "true"
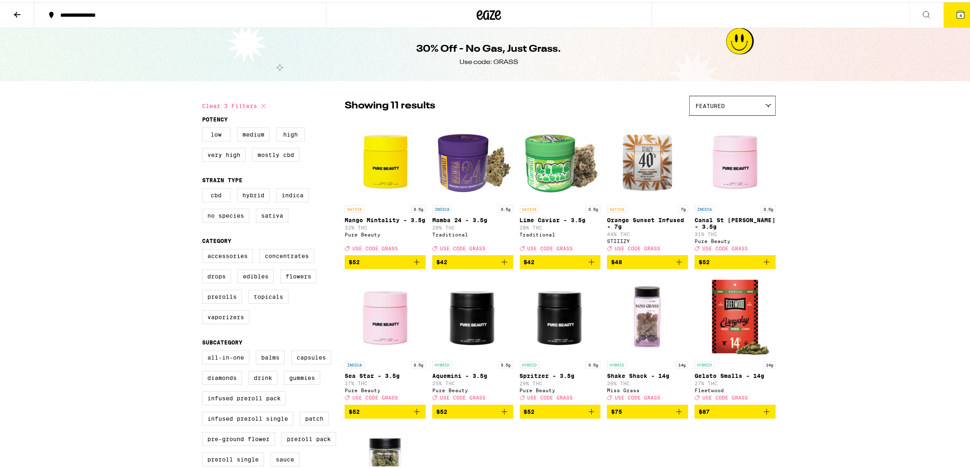
click at [13, 10] on icon at bounding box center [17, 13] width 10 height 10
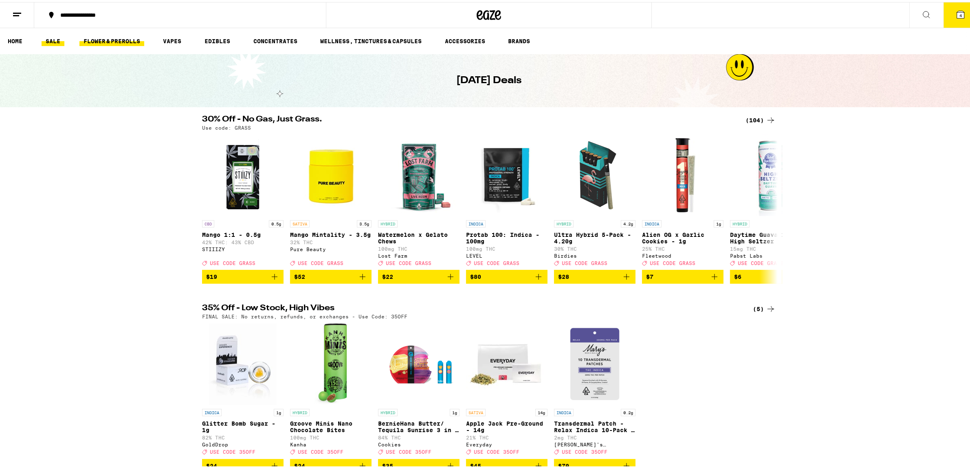
click at [121, 39] on link "FLOWER & PREROLLS" at bounding box center [111, 39] width 65 height 10
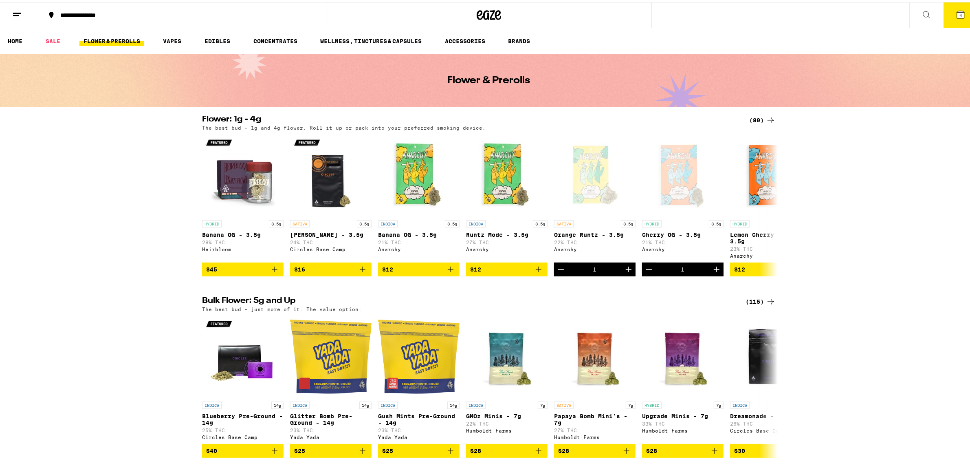
click at [752, 119] on div "(80)" at bounding box center [762, 118] width 26 height 10
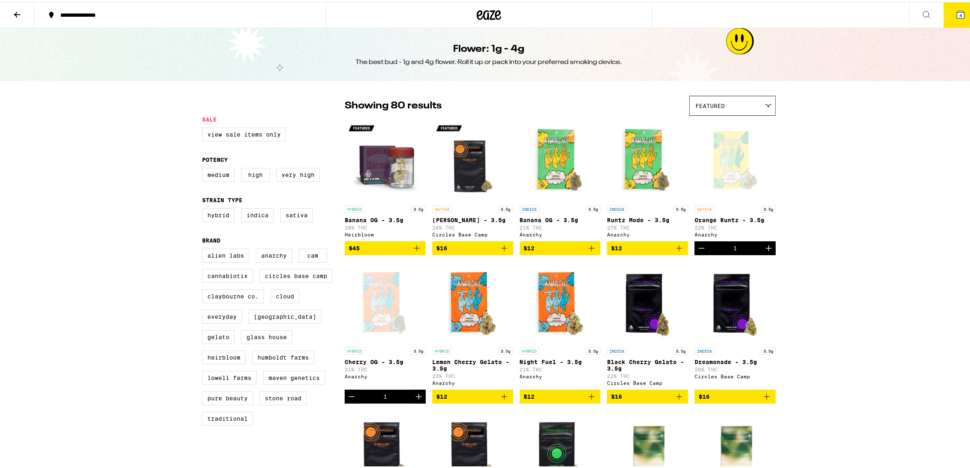
click at [764, 103] on div at bounding box center [768, 104] width 8 height 4
click at [723, 143] on span "Price: Low to High" at bounding box center [733, 141] width 74 height 18
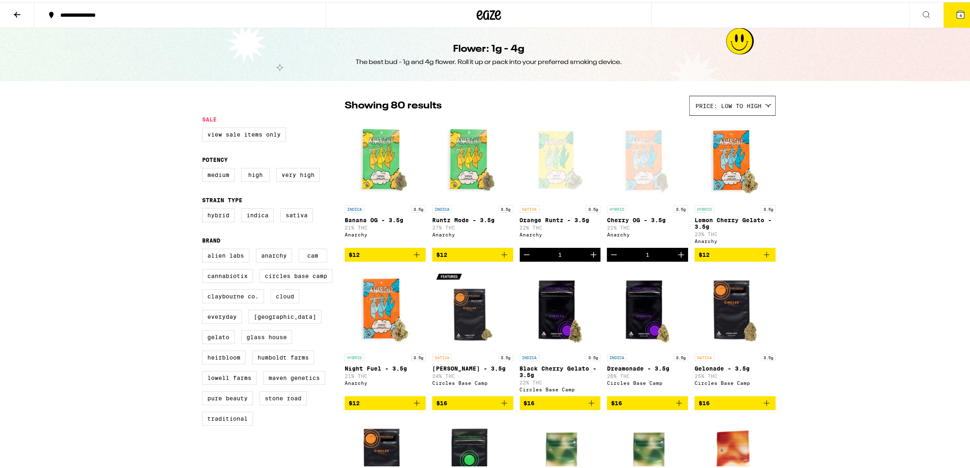
click at [500, 258] on icon "Add to bag" at bounding box center [505, 253] width 10 height 10
drag, startPoint x: 810, startPoint y: 245, endPoint x: 608, endPoint y: 170, distance: 215.8
click at [960, 12] on span "5" at bounding box center [961, 13] width 2 height 5
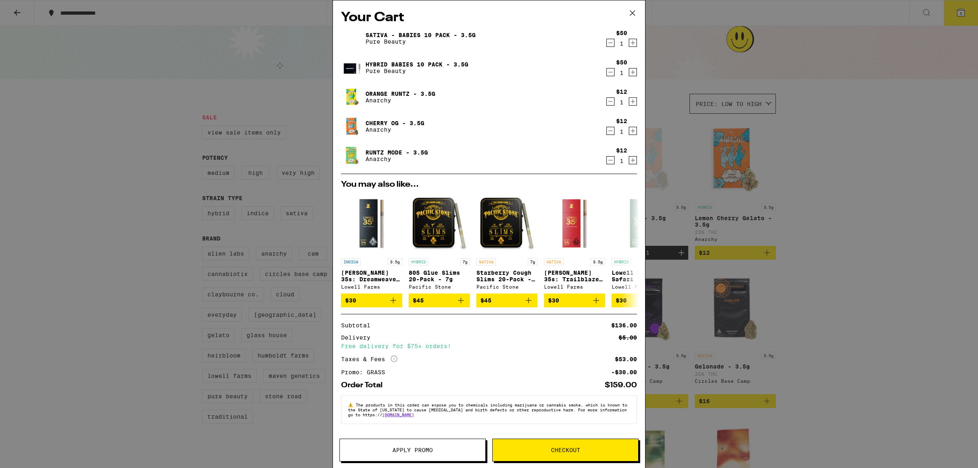
click at [909, 231] on div "Your Cart Sativa - Babies 10 Pack - 3.5g Pure Beauty $50 1 Hybrid Babies 10 Pac…" at bounding box center [489, 234] width 978 height 468
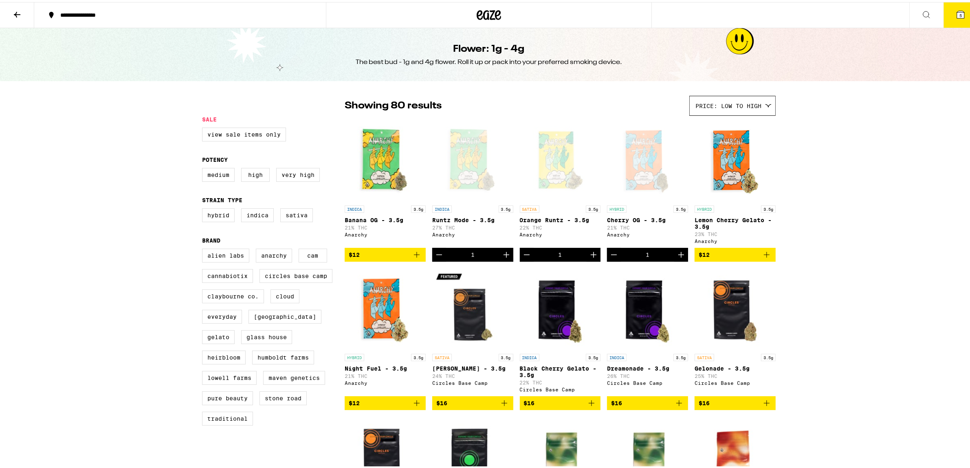
click at [436, 257] on icon "Decrement" at bounding box center [439, 253] width 10 height 10
click at [412, 406] on icon "Add to bag" at bounding box center [417, 401] width 10 height 10
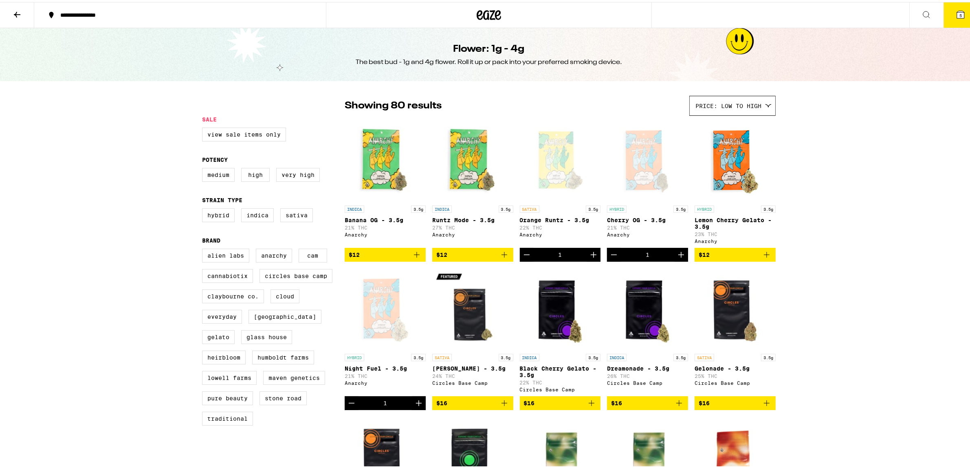
click at [960, 14] on span "5" at bounding box center [961, 13] width 2 height 5
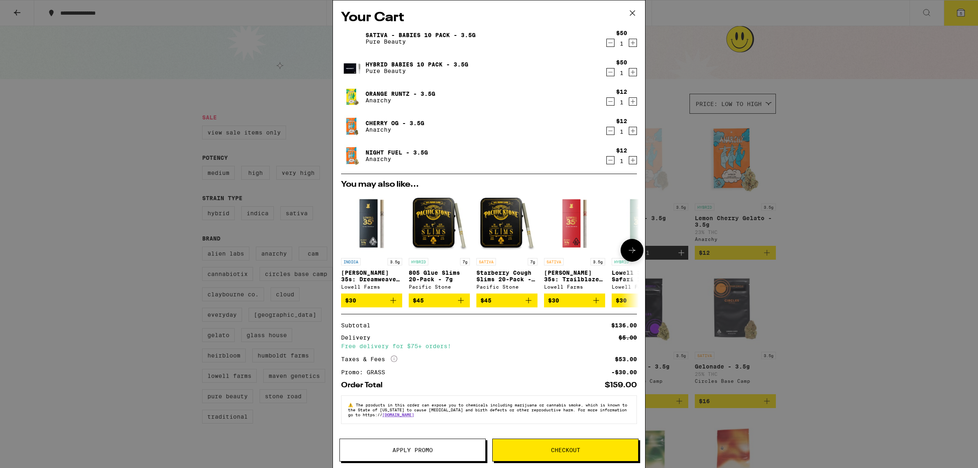
click at [636, 252] on icon at bounding box center [632, 250] width 10 height 10
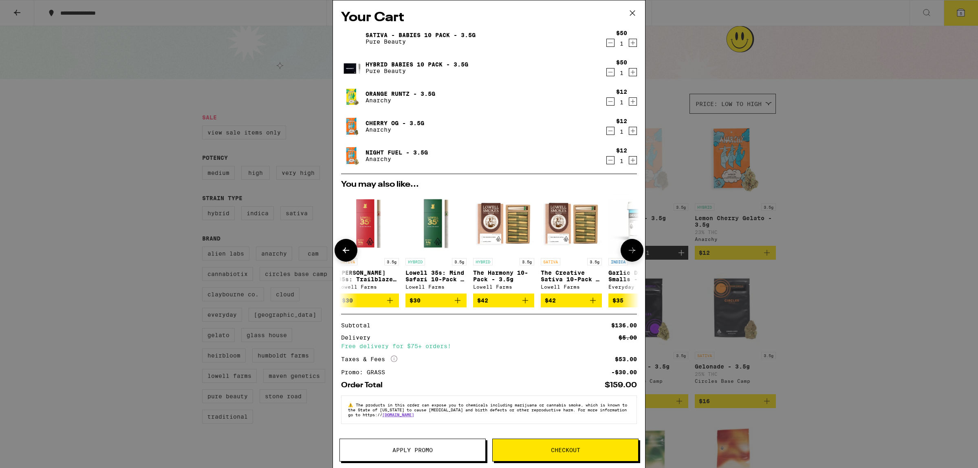
click at [634, 252] on icon at bounding box center [632, 250] width 10 height 10
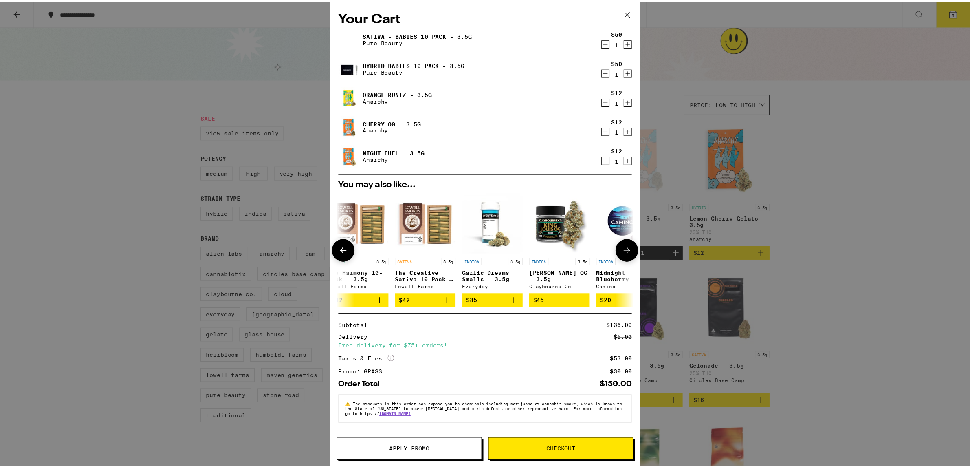
scroll to position [0, 381]
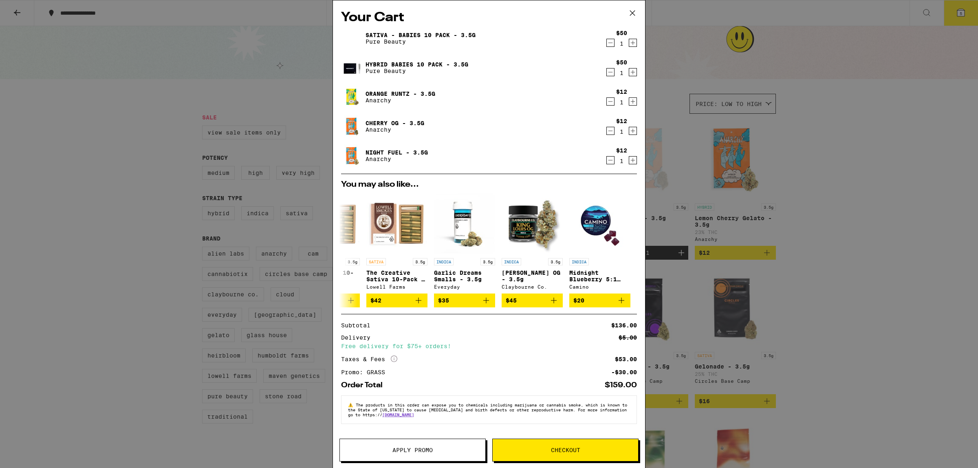
click at [563, 451] on span "Checkout" at bounding box center [565, 450] width 29 height 6
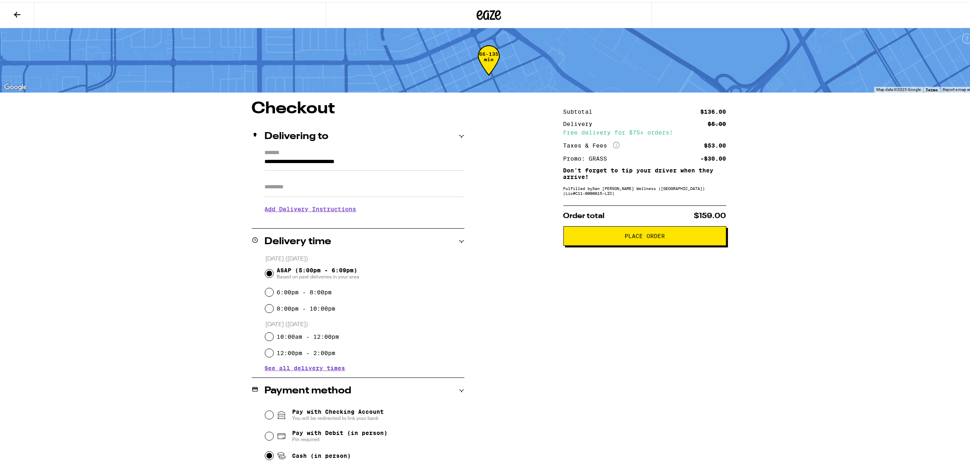
click at [640, 237] on span "Place Order" at bounding box center [645, 234] width 40 height 6
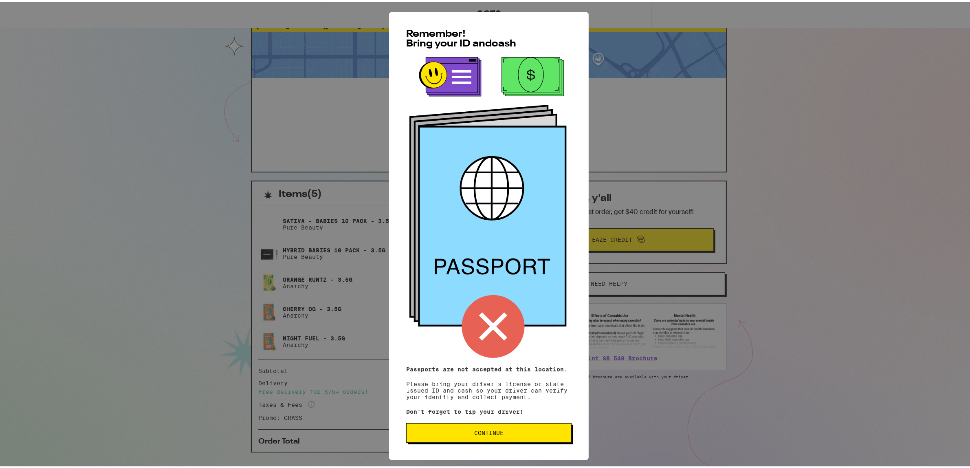
scroll to position [41, 0]
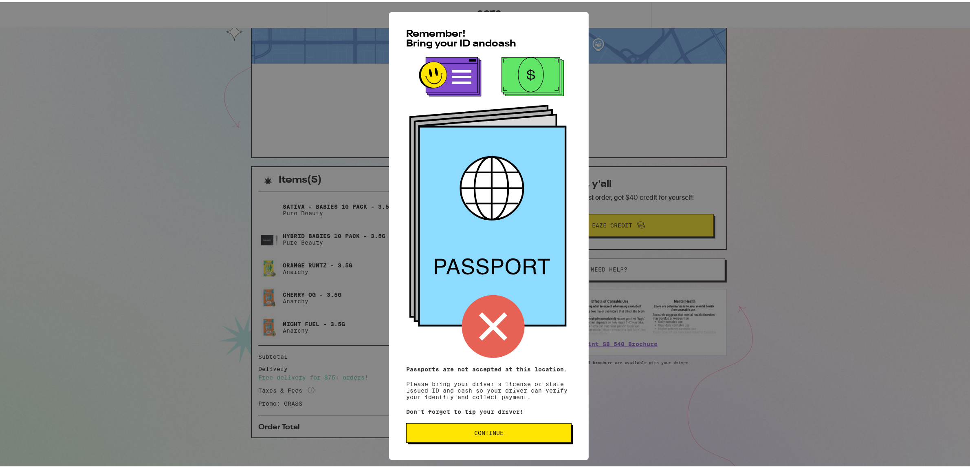
click at [476, 434] on span "Continue" at bounding box center [488, 431] width 29 height 6
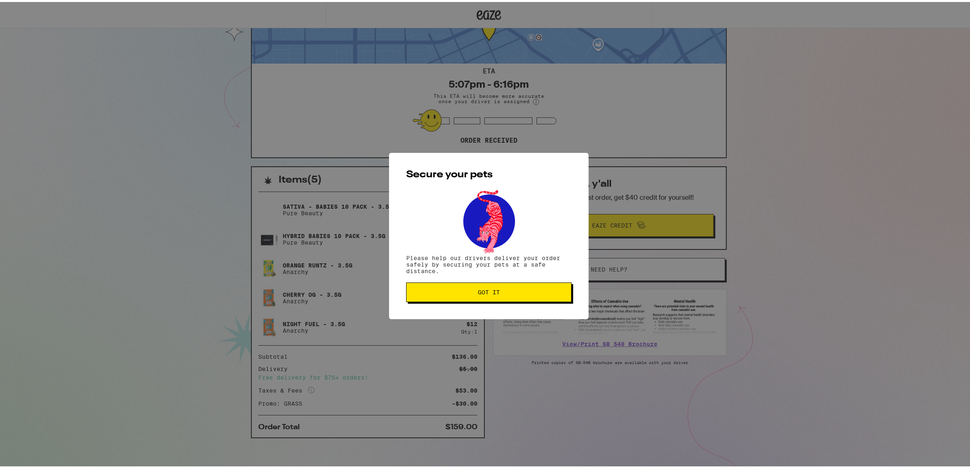
click at [492, 290] on span "Got it" at bounding box center [489, 290] width 22 height 6
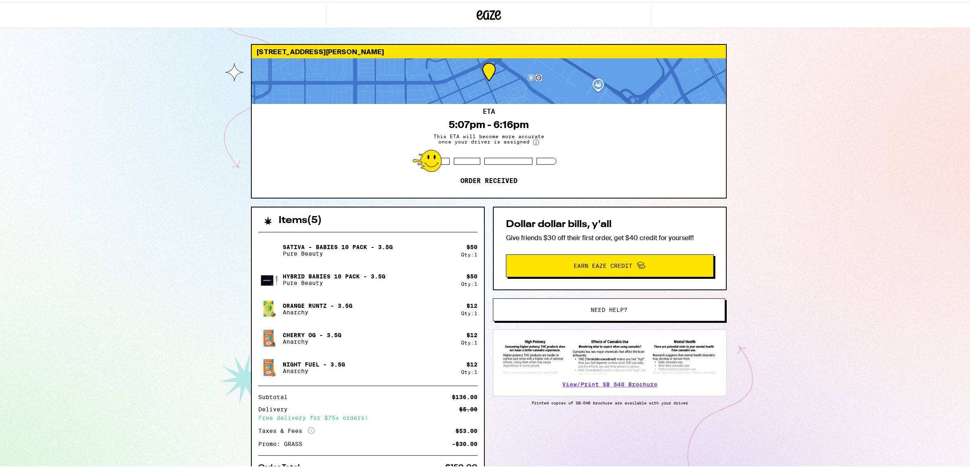
scroll to position [0, 0]
